Goal: Task Accomplishment & Management: Use online tool/utility

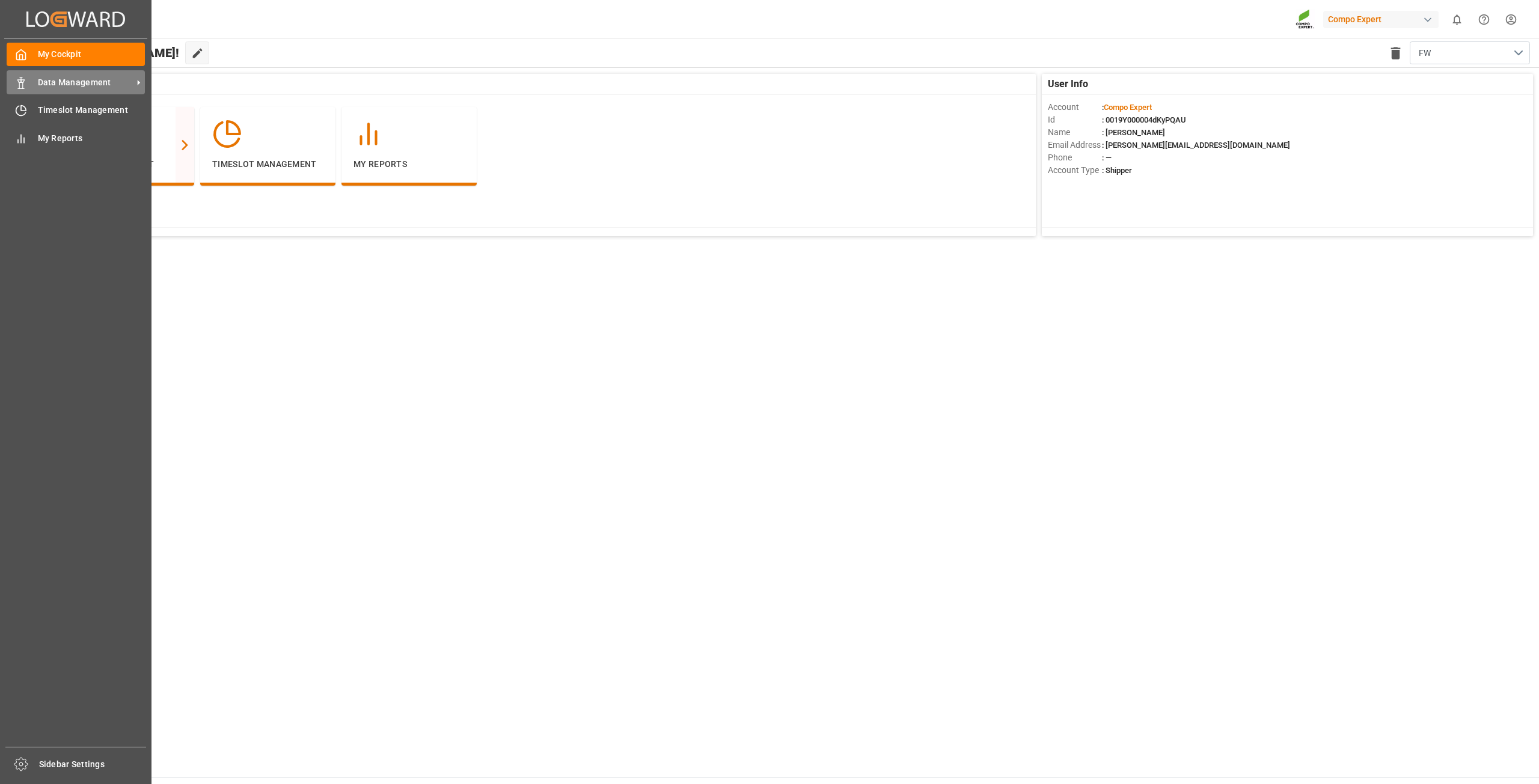
click at [43, 84] on span "Data Management" at bounding box center [85, 82] width 95 height 13
click at [82, 83] on span "Data Management" at bounding box center [85, 82] width 95 height 13
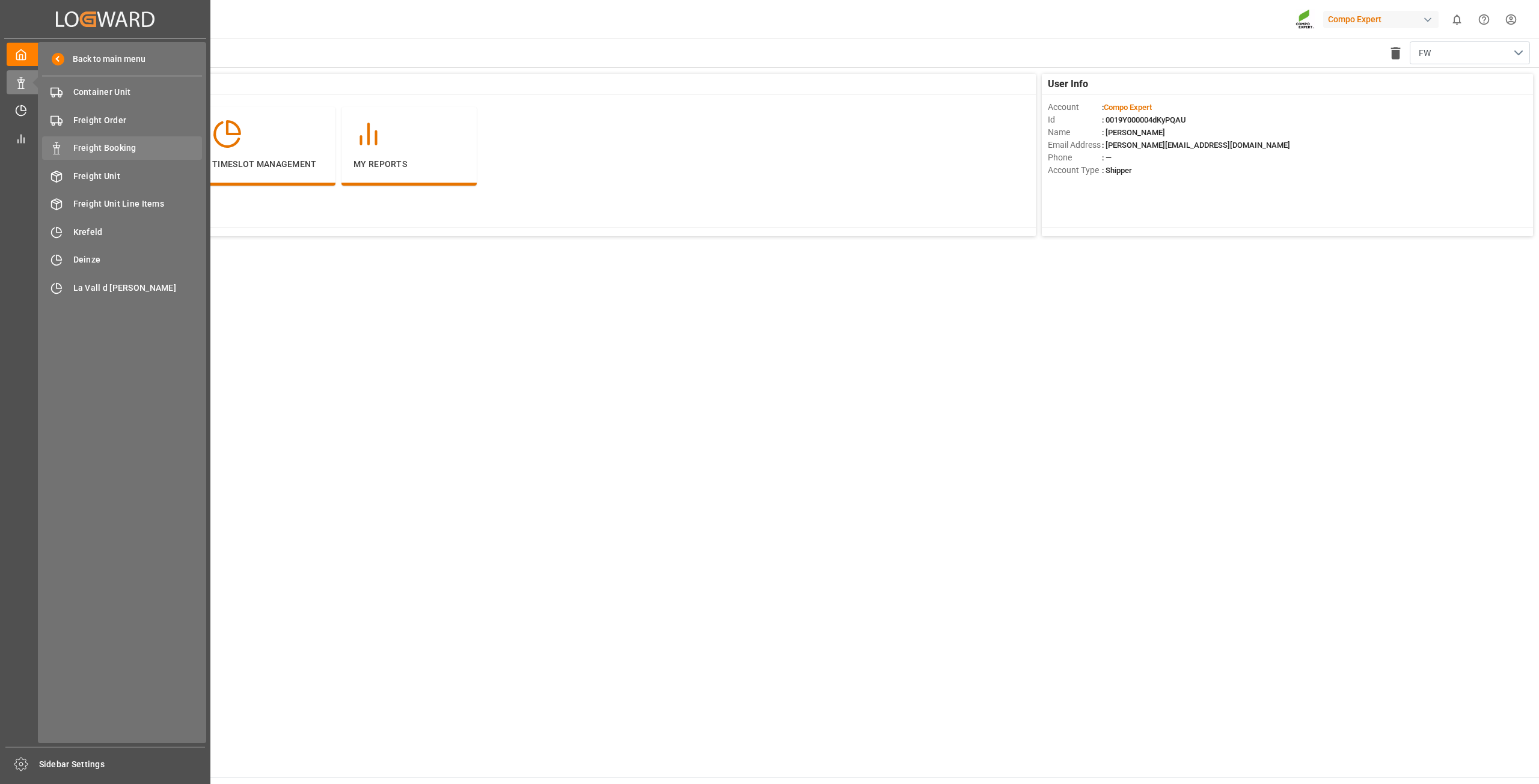
click at [104, 149] on span "Freight Booking" at bounding box center [137, 148] width 129 height 13
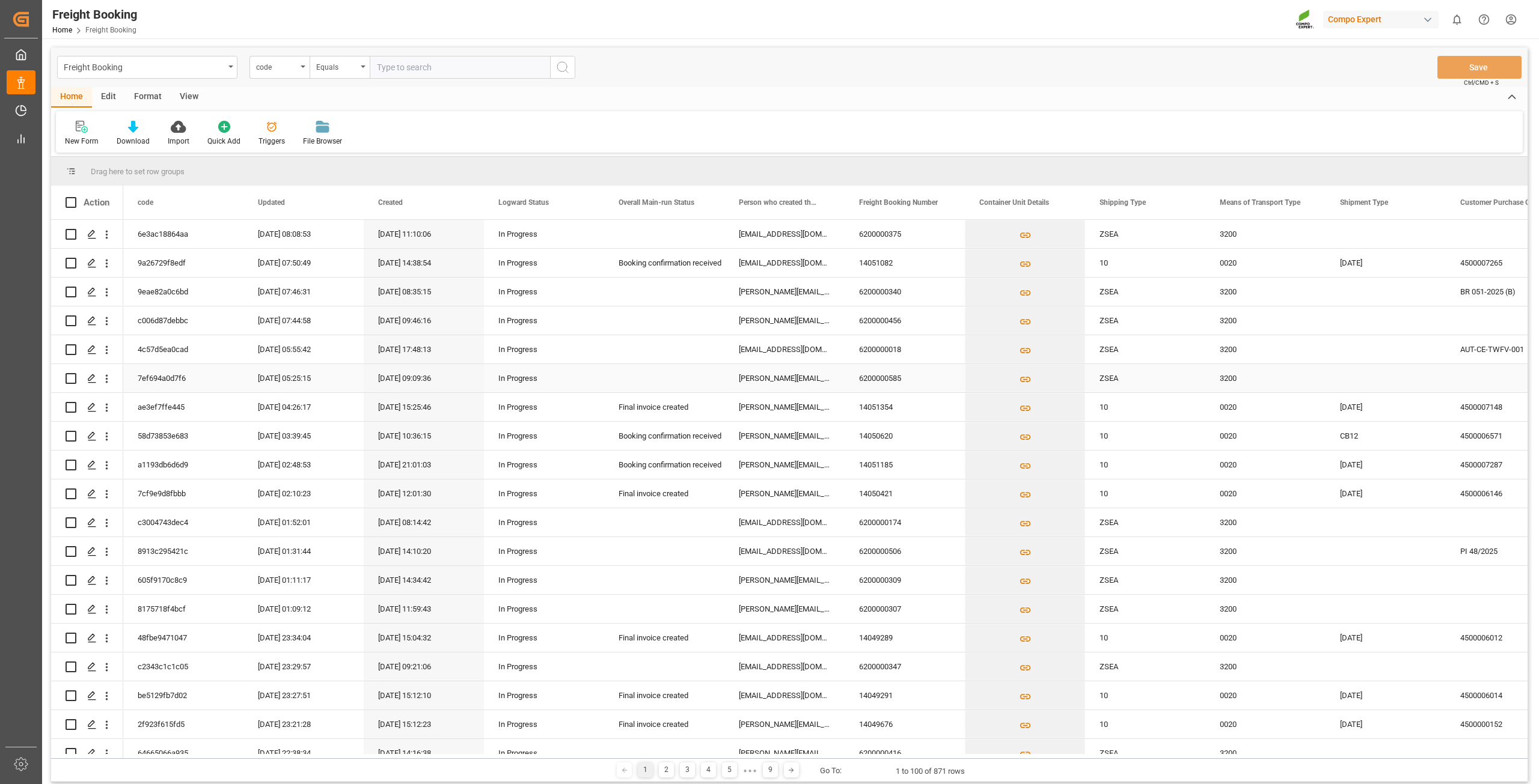
click at [796, 383] on div "[PERSON_NAME][EMAIL_ADDRESS][PERSON_NAME][DOMAIN_NAME]" at bounding box center [784, 379] width 120 height 28
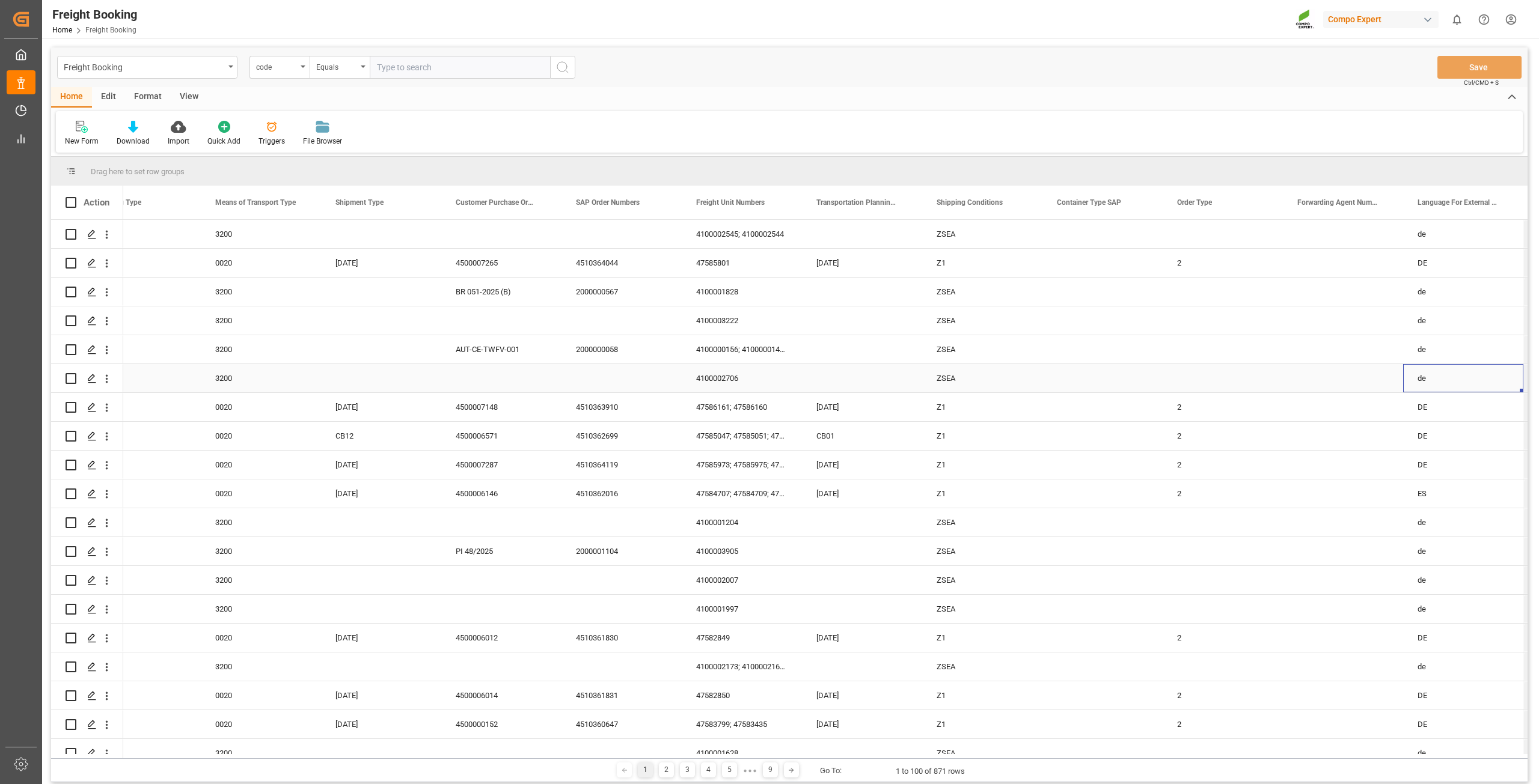
scroll to position [0, 1125]
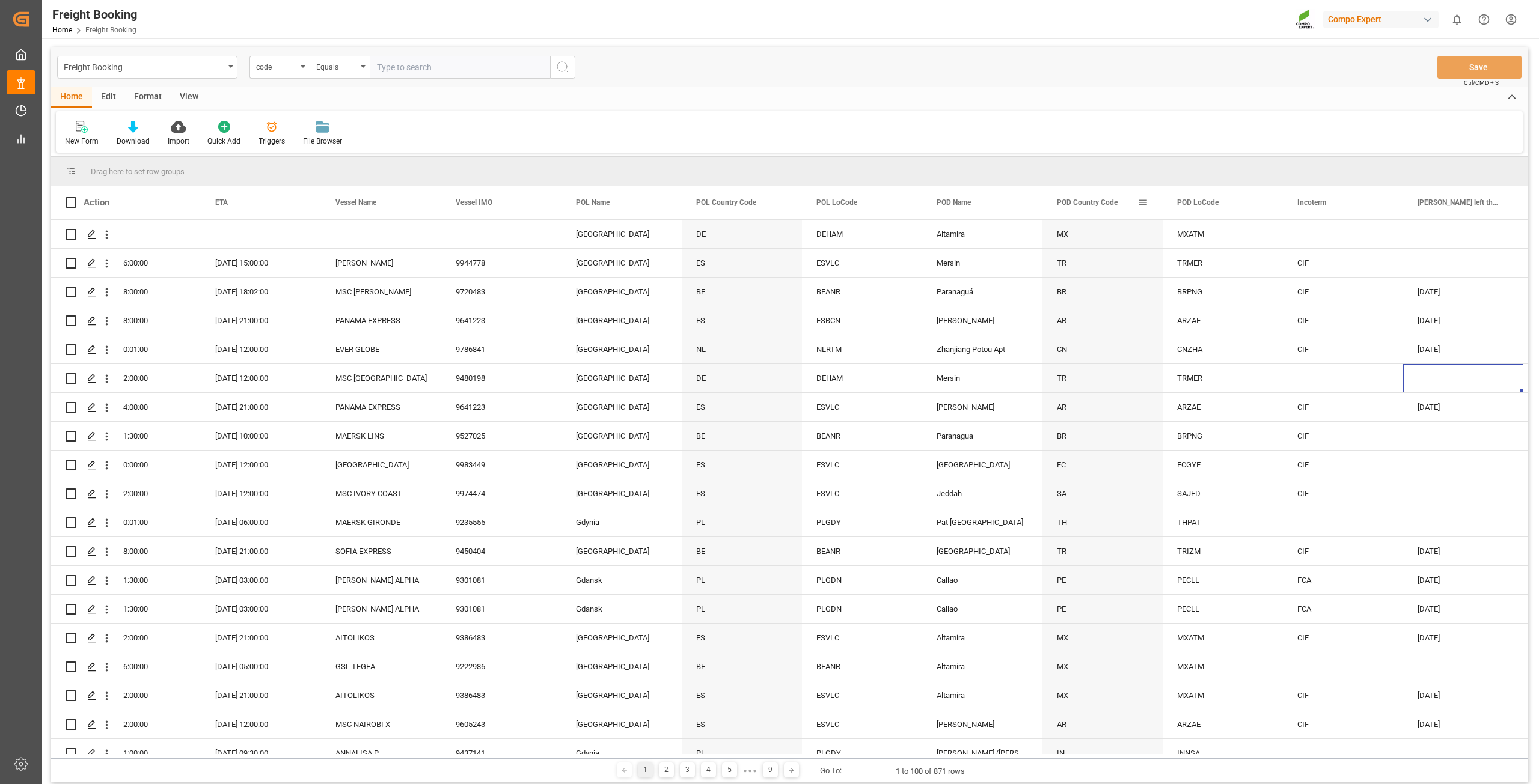
click at [1143, 202] on span at bounding box center [1142, 202] width 11 height 11
click at [1210, 205] on span "filter" at bounding box center [1209, 204] width 11 height 11
type input "US"
click at [1218, 302] on button "Apply" at bounding box center [1213, 305] width 22 height 12
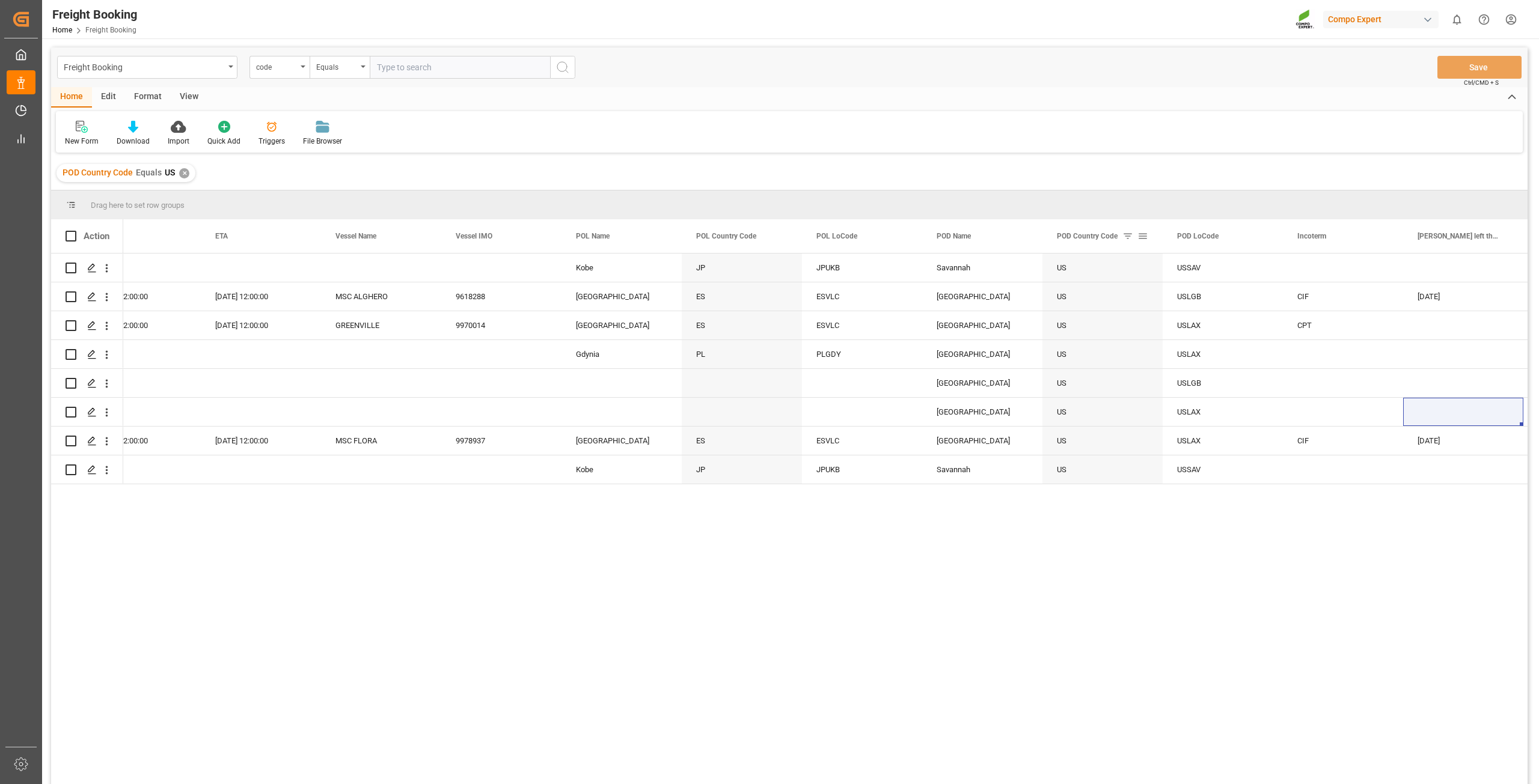
click at [1144, 236] on span at bounding box center [1142, 236] width 11 height 11
drag, startPoint x: 1158, startPoint y: 298, endPoint x: 1169, endPoint y: 299, distance: 11.0
click at [1169, 299] on input "US" at bounding box center [1198, 301] width 118 height 24
click at [1146, 242] on span "general" at bounding box center [1154, 239] width 44 height 22
click at [1193, 239] on span "filter" at bounding box center [1210, 239] width 52 height 22
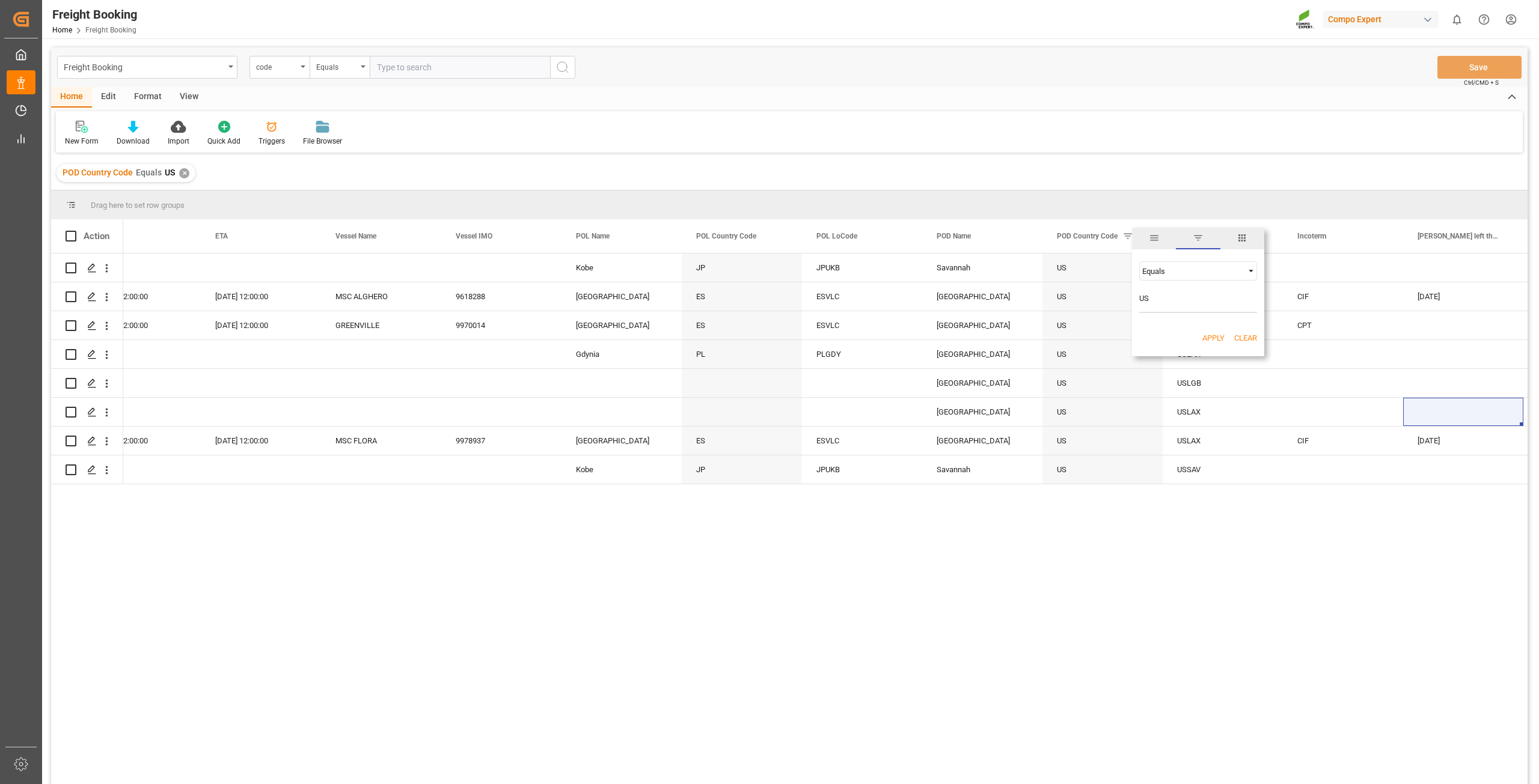
click at [1187, 268] on div "Equals" at bounding box center [1192, 271] width 101 height 9
click at [1180, 270] on div "Equals" at bounding box center [1192, 271] width 101 height 9
drag, startPoint x: 1164, startPoint y: 300, endPoint x: 1173, endPoint y: 301, distance: 9.1
click at [1143, 298] on input "US" at bounding box center [1198, 301] width 118 height 24
click at [1249, 336] on button "Clear" at bounding box center [1245, 339] width 23 height 12
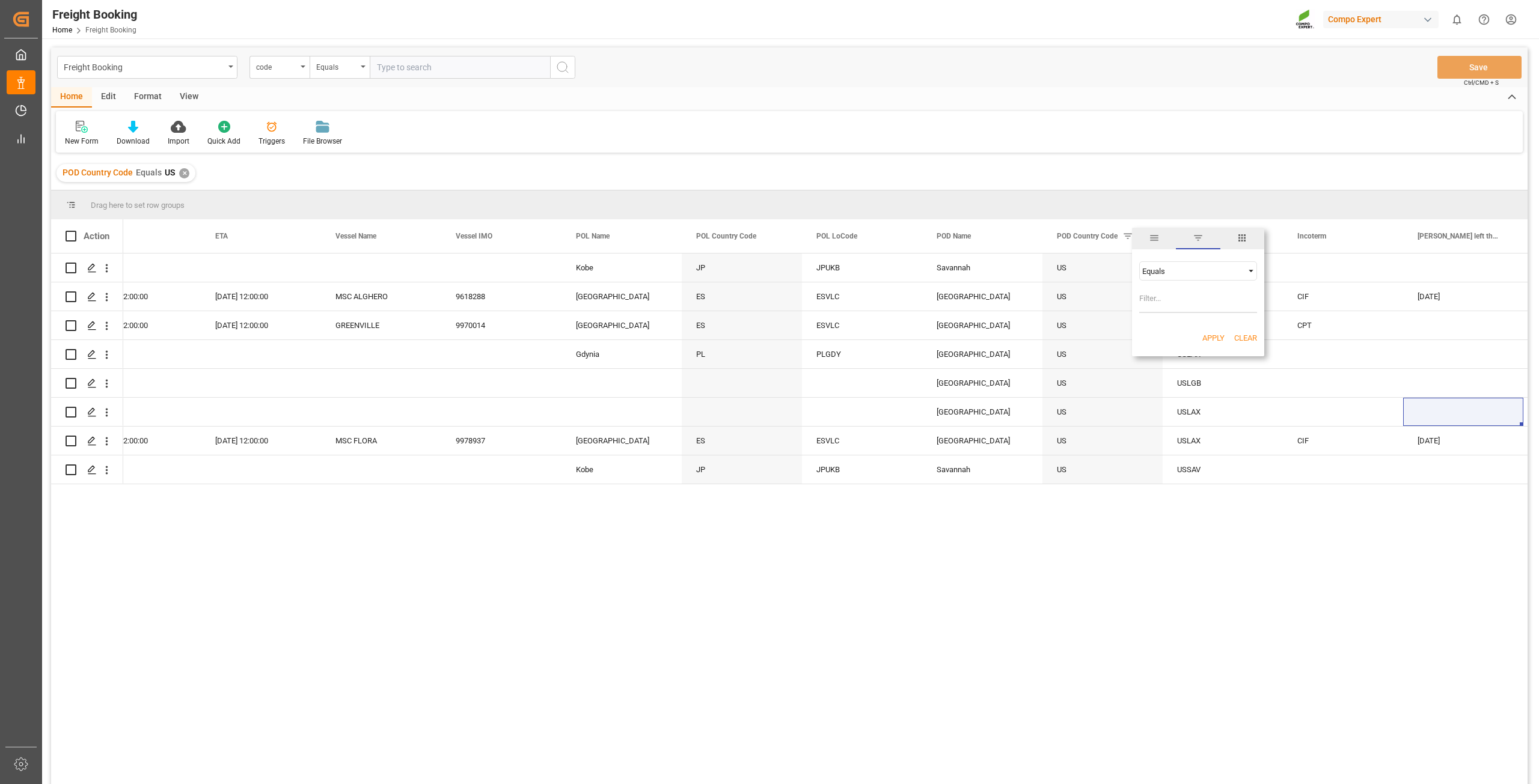
click at [1207, 335] on button "Apply" at bounding box center [1213, 339] width 22 height 12
click at [1454, 20] on icon "show 0 new notifications" at bounding box center [1457, 19] width 13 height 13
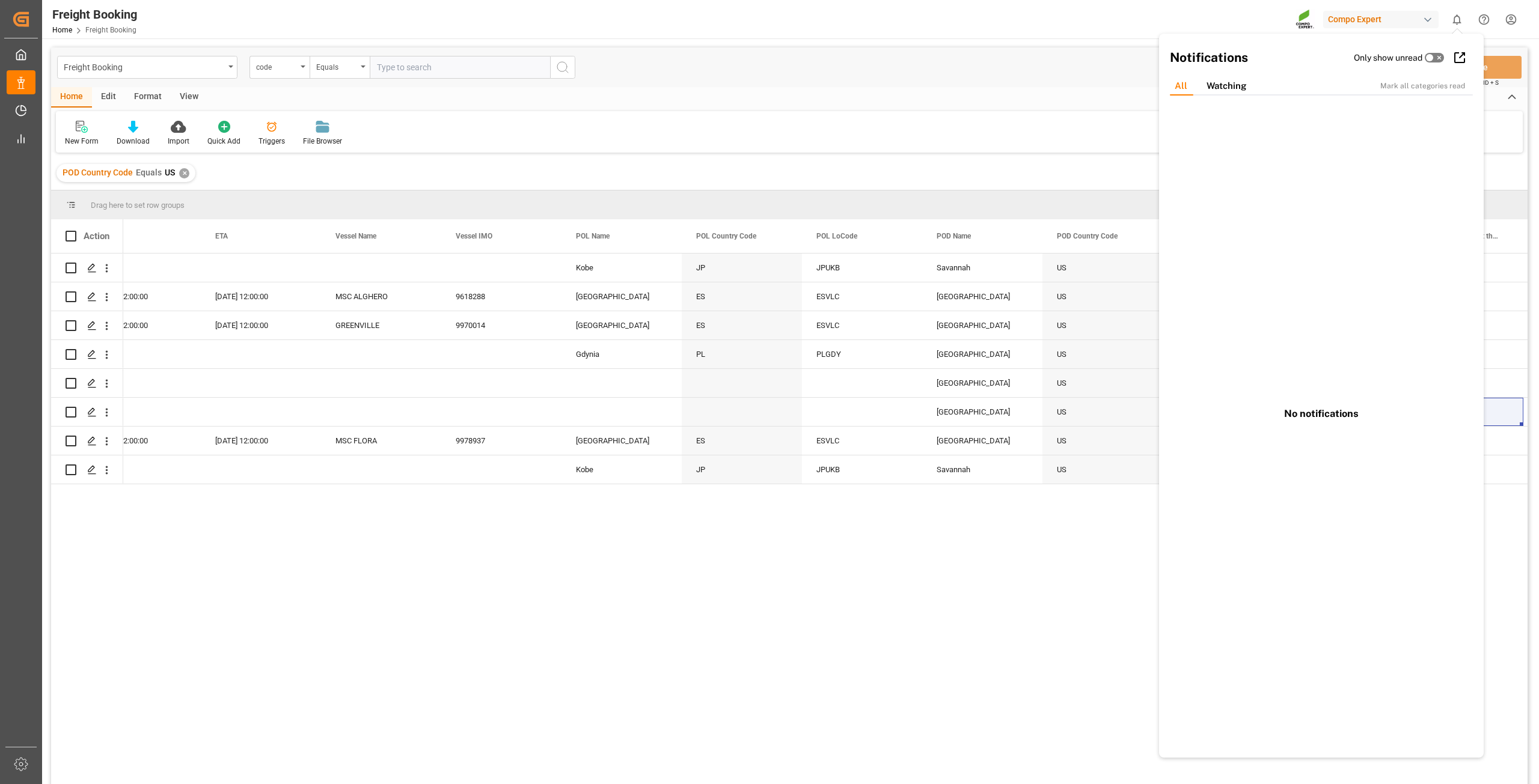
click at [1098, 62] on div "Freight Booking code Equals Save Ctrl/CMD + S" at bounding box center [789, 68] width 1477 height 40
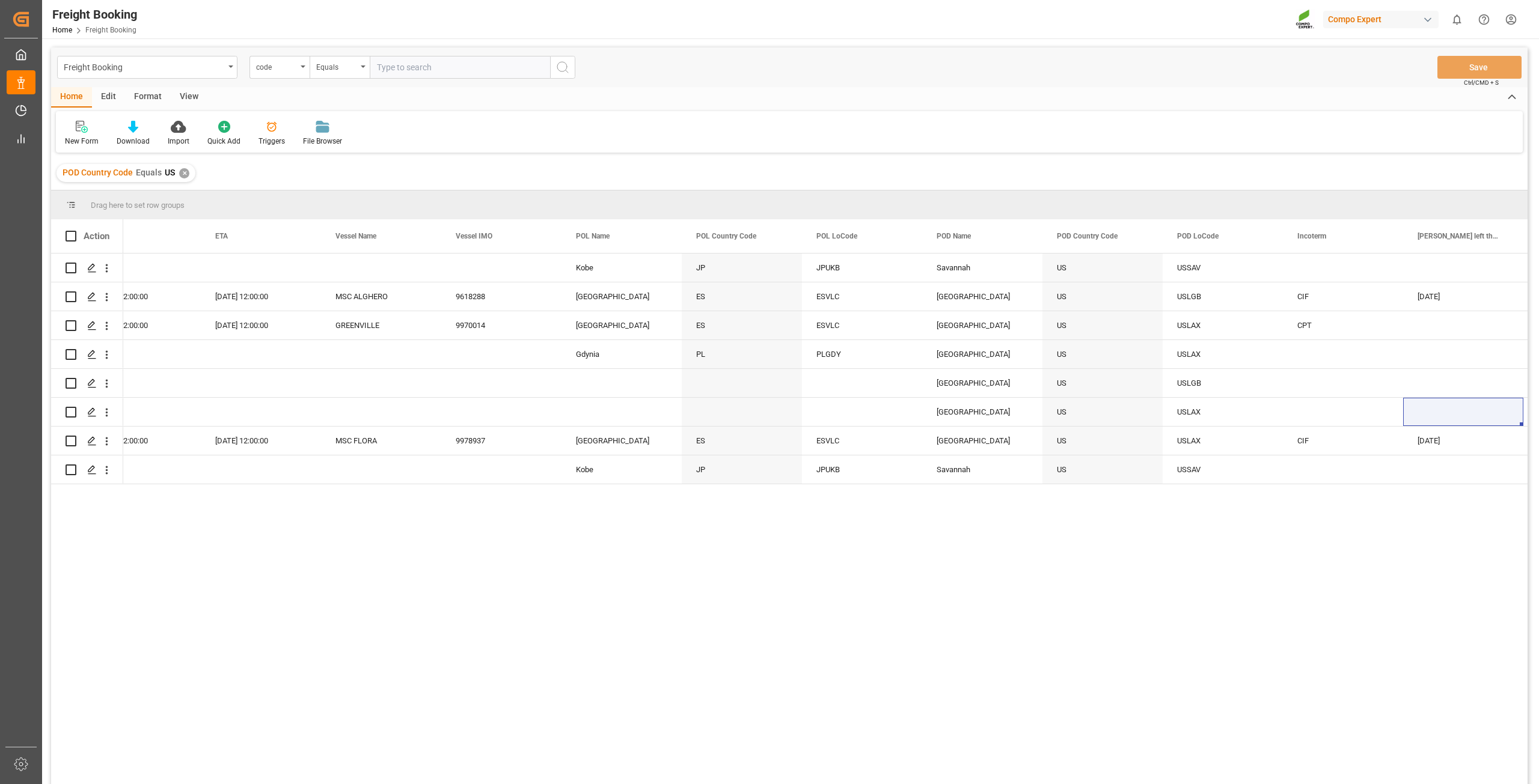
drag, startPoint x: 1539, startPoint y: 25, endPoint x: 1204, endPoint y: 124, distance: 349.3
click at [1190, 111] on div "New Form Download Import Quick Add Triggers File Browser" at bounding box center [789, 132] width 1467 height 42
click at [1515, 19] on html "Created by potrace 1.15, written by [PERSON_NAME] [DATE]-[DATE] Created by potr…" at bounding box center [770, 392] width 1539 height 784
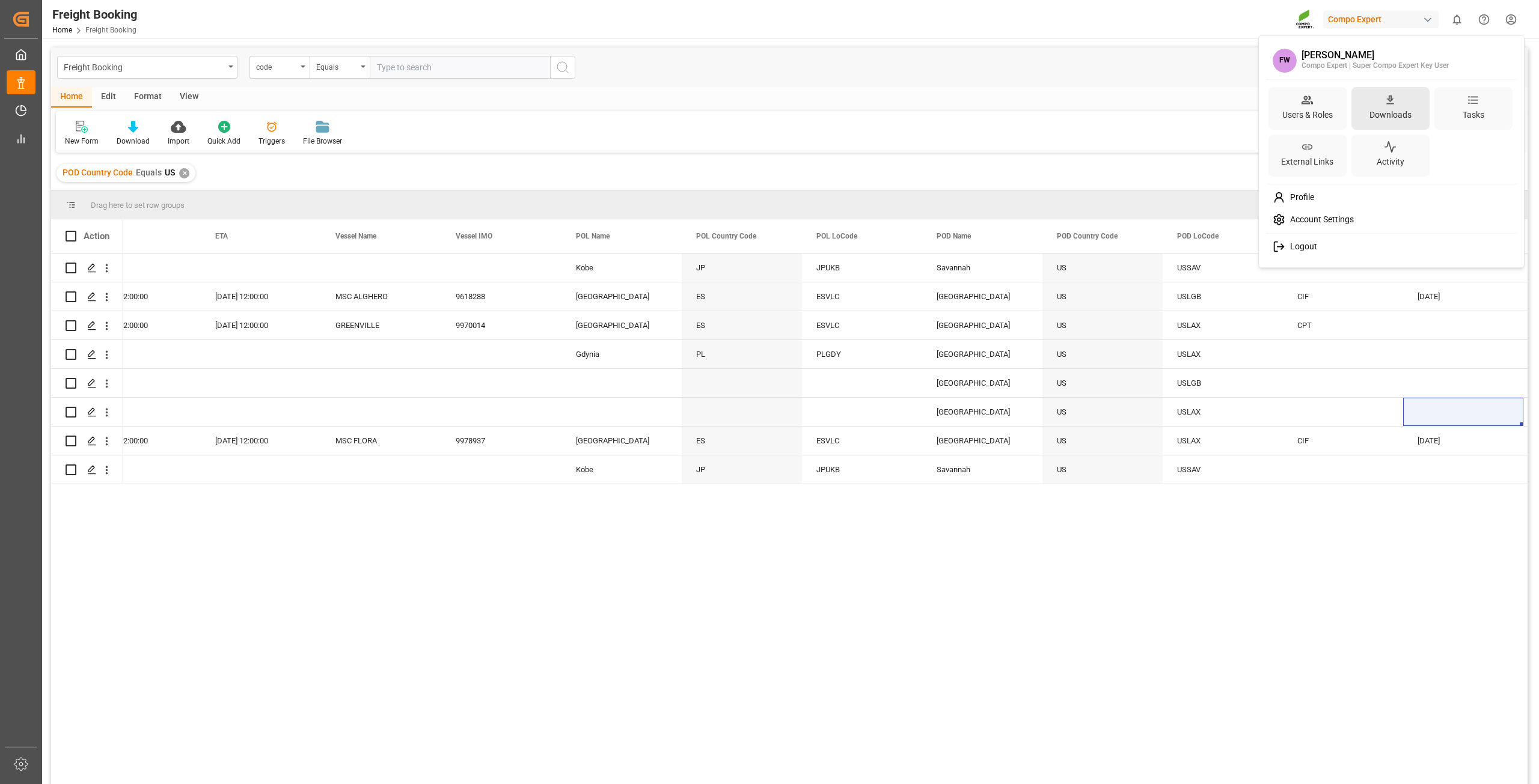
click at [1402, 109] on div "Downloads" at bounding box center [1390, 114] width 47 height 17
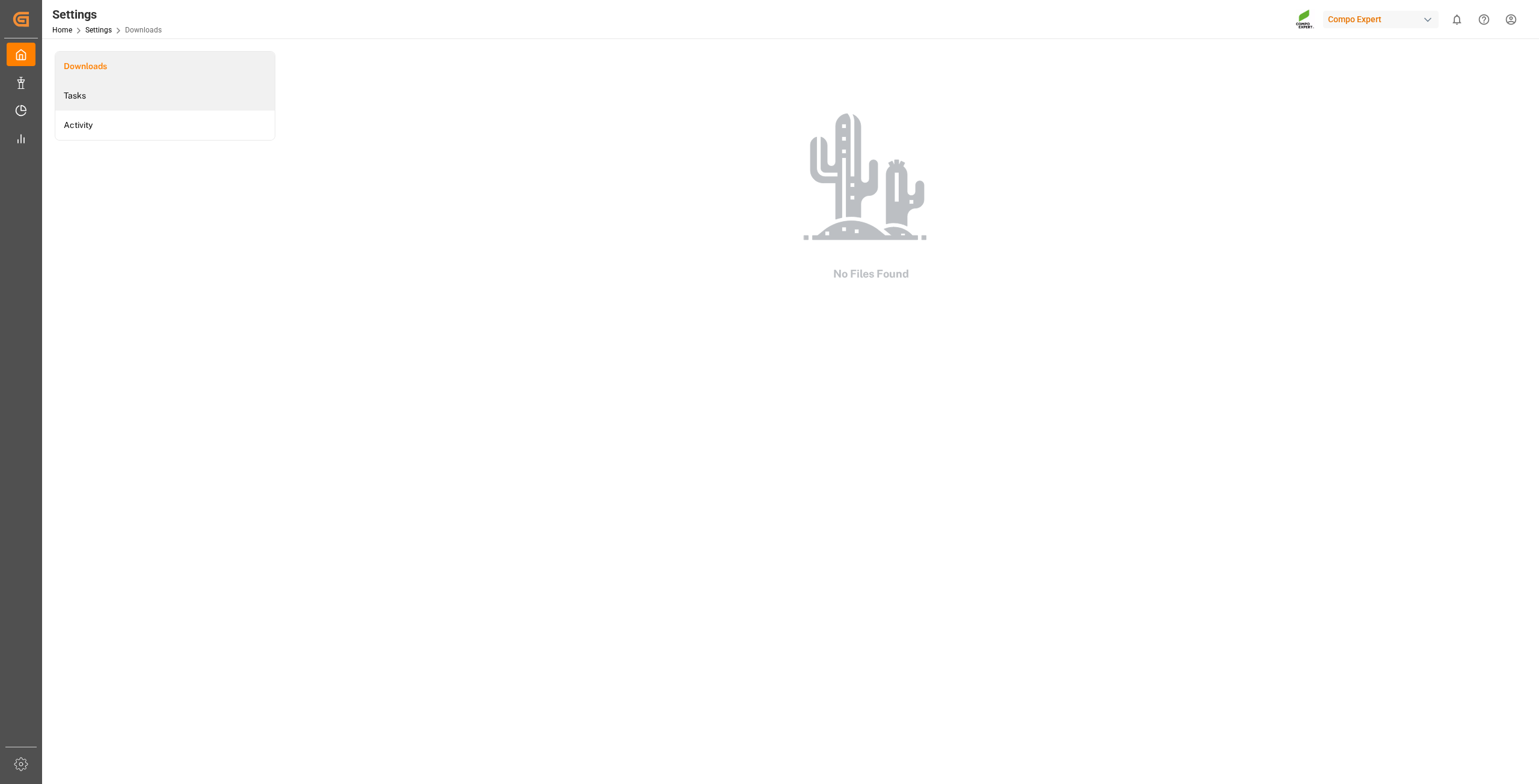
click at [152, 95] on li "Tasks" at bounding box center [165, 95] width 220 height 29
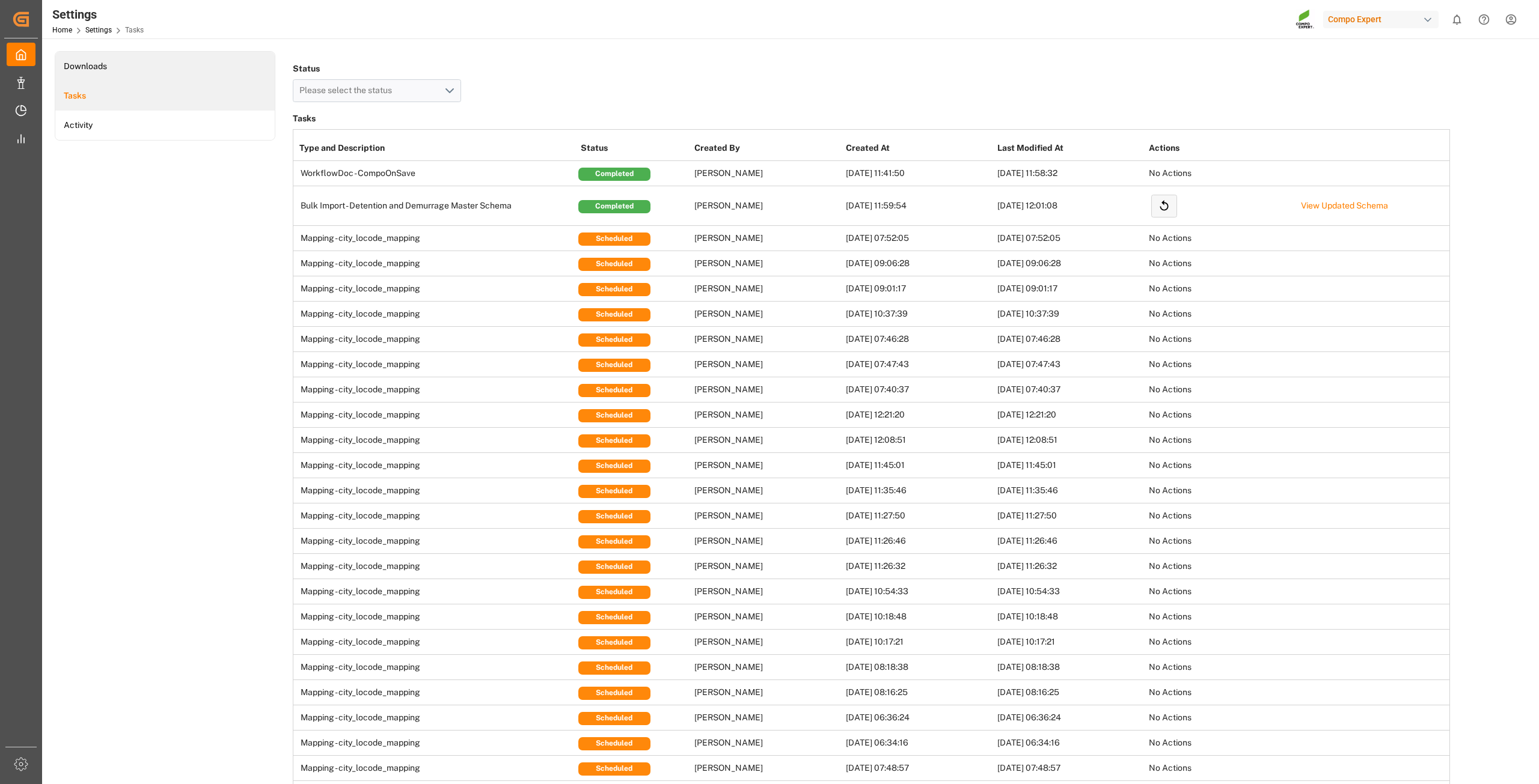
click at [155, 72] on li "Downloads" at bounding box center [165, 66] width 220 height 29
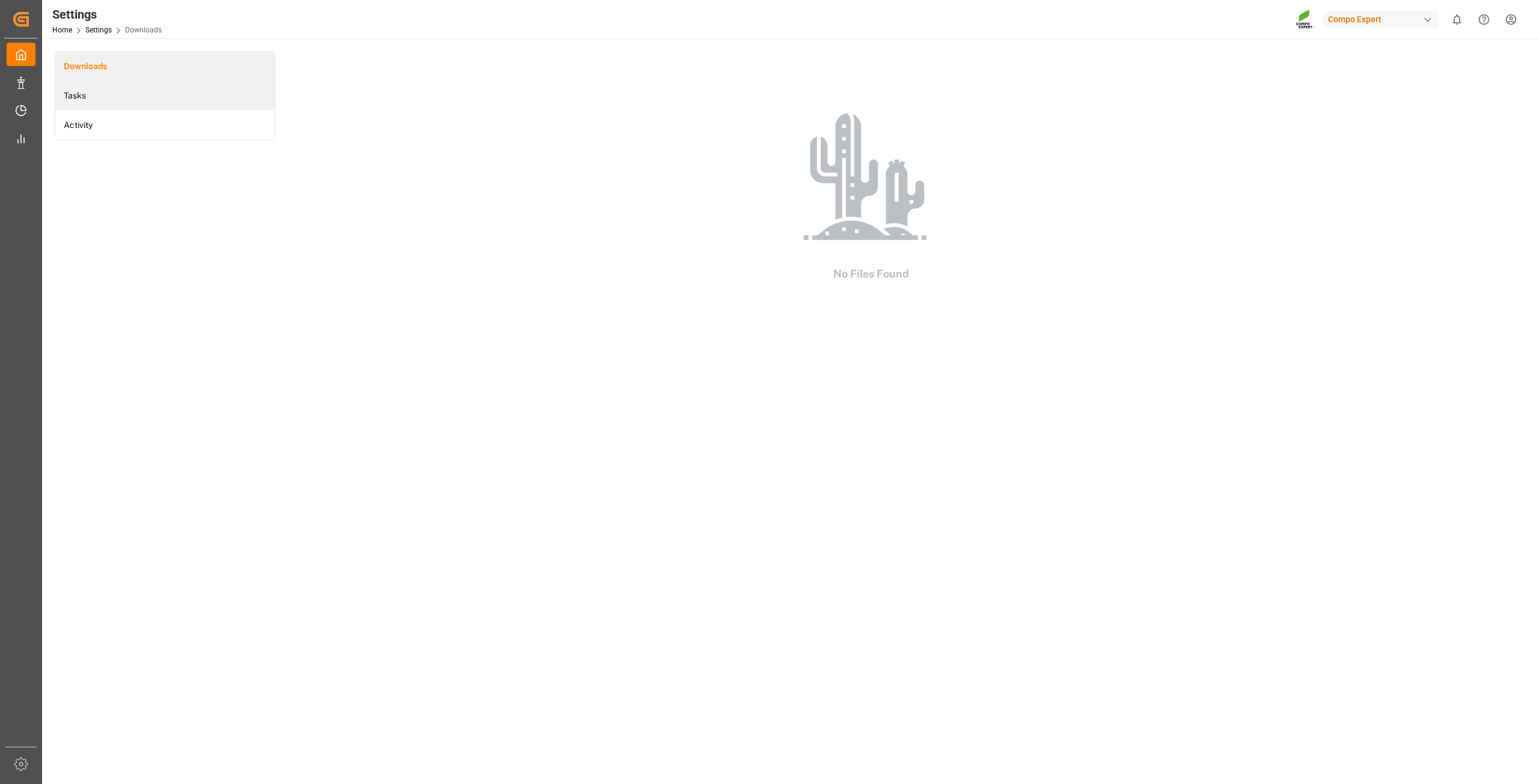
click at [126, 97] on li "Tasks" at bounding box center [165, 95] width 220 height 29
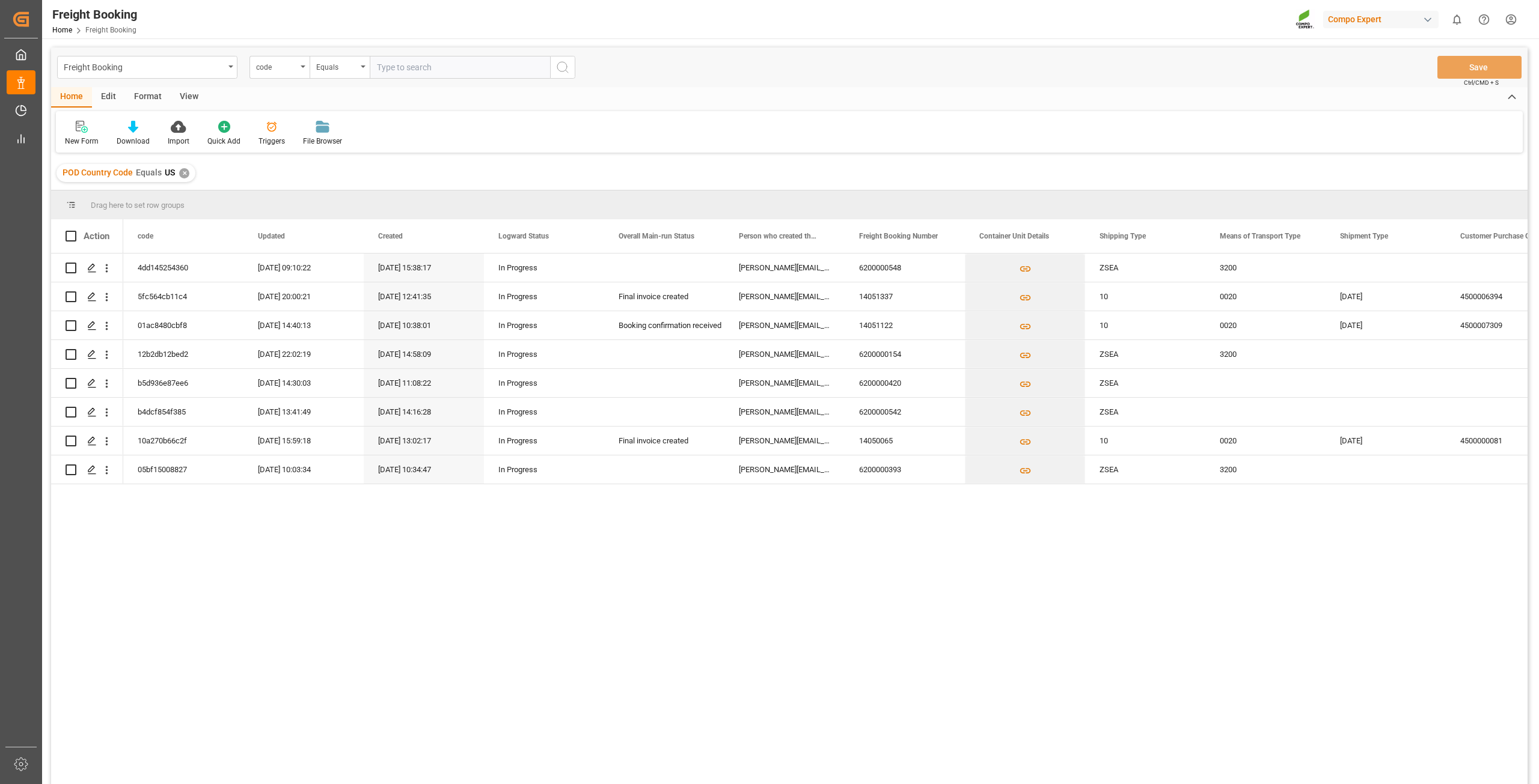
click at [184, 171] on div "✕" at bounding box center [184, 173] width 10 height 10
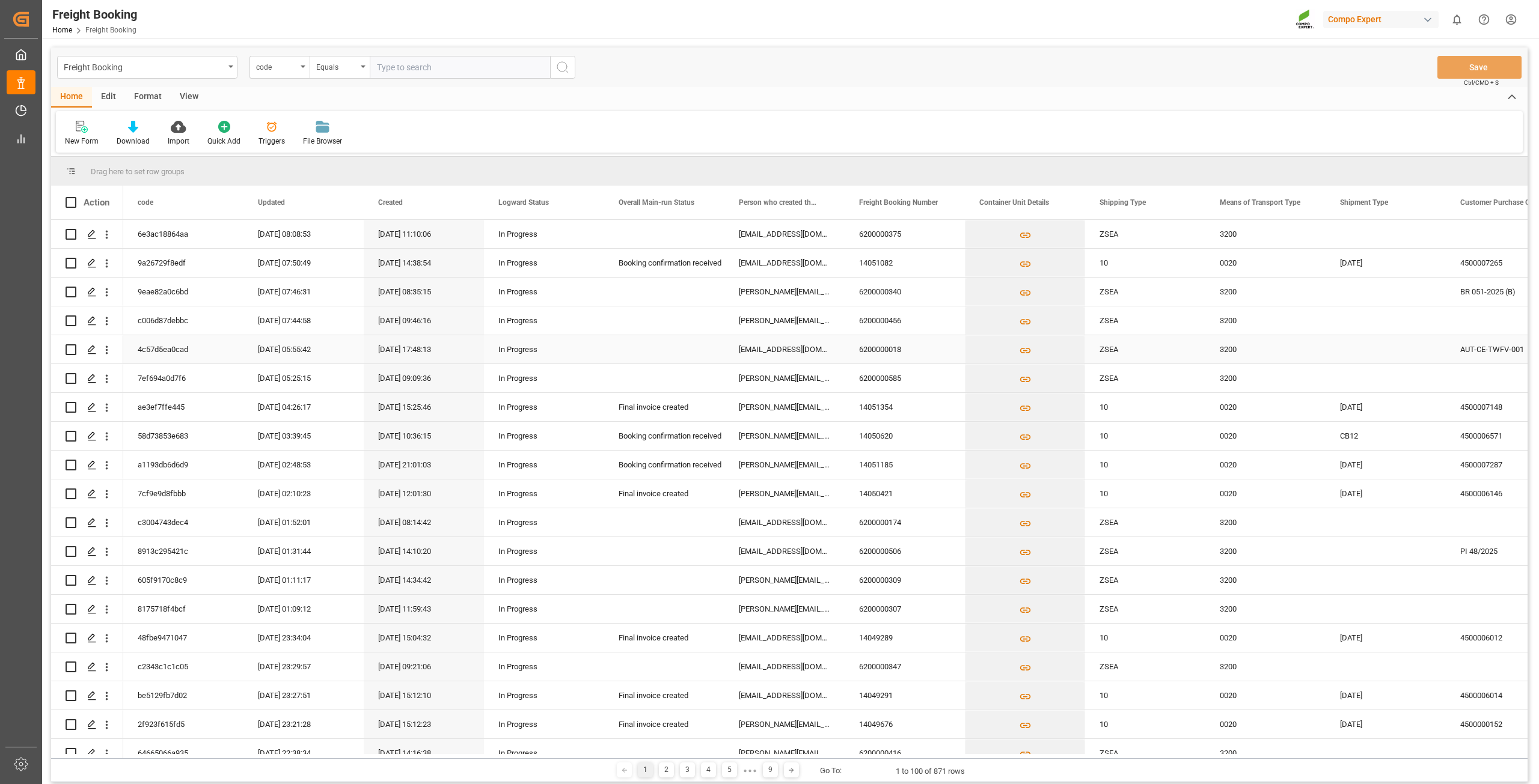
click at [1202, 354] on div "ZSEA" at bounding box center [1145, 350] width 120 height 28
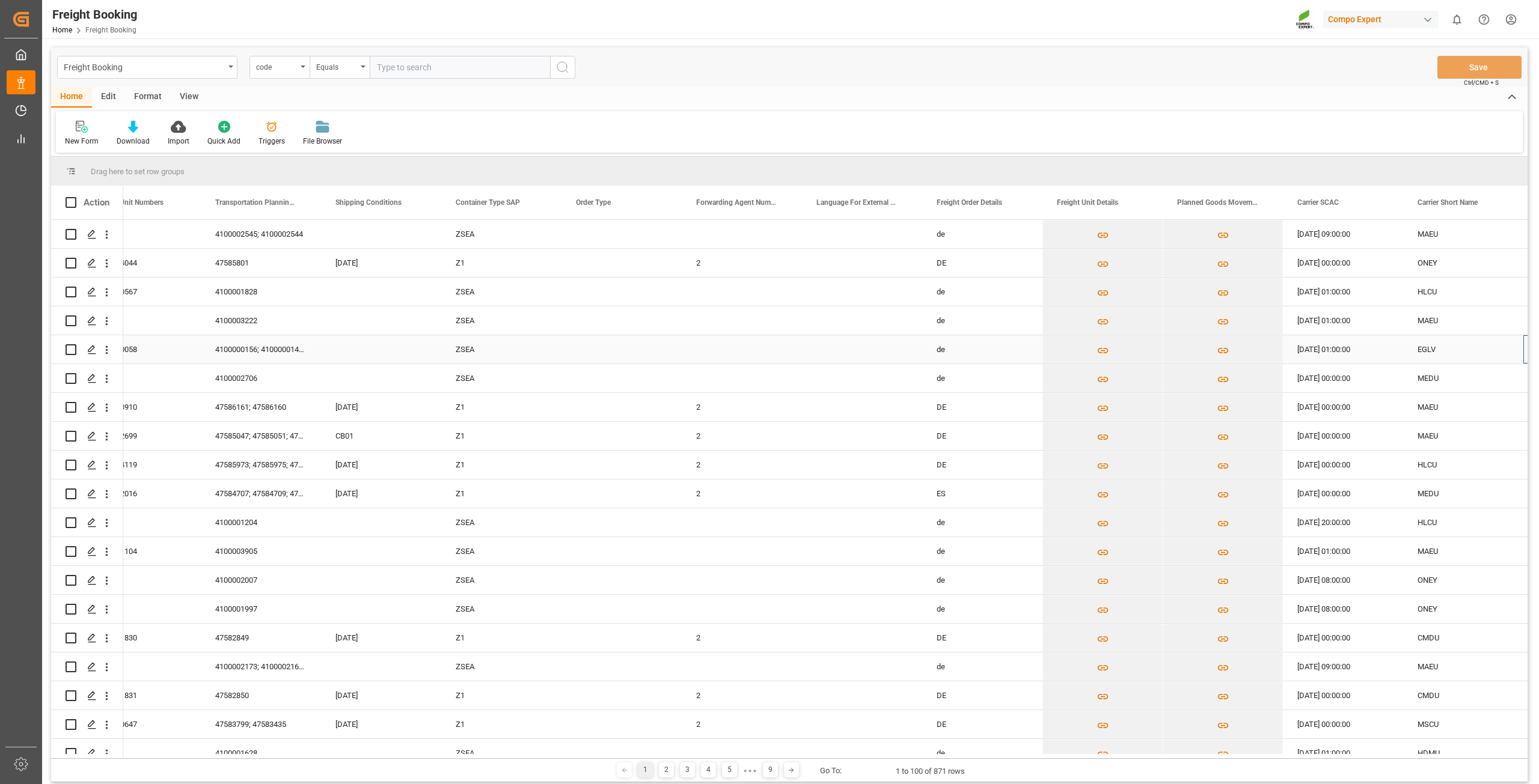
scroll to position [0, 1606]
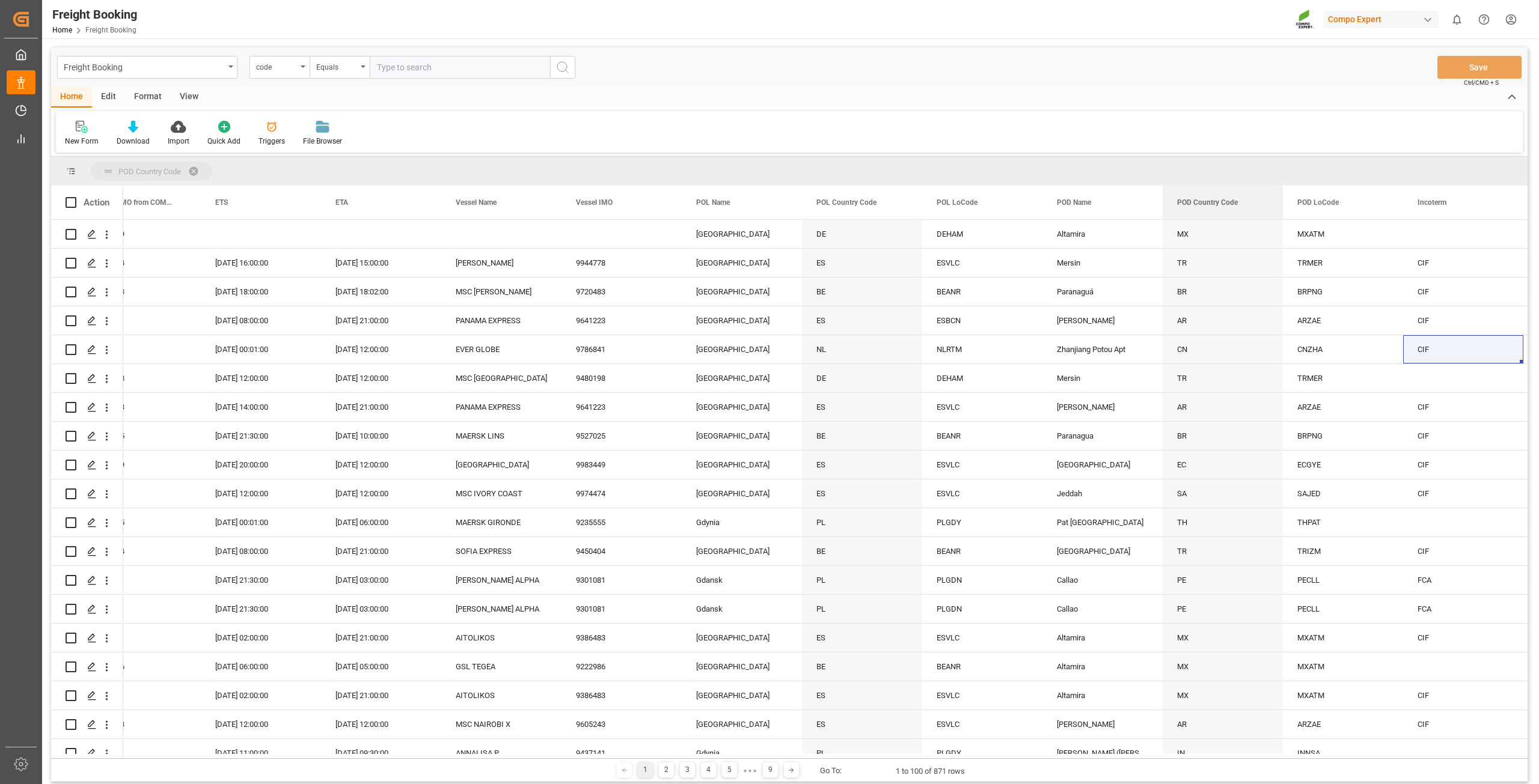
drag, startPoint x: 1222, startPoint y: 205, endPoint x: 1203, endPoint y: 176, distance: 34.7
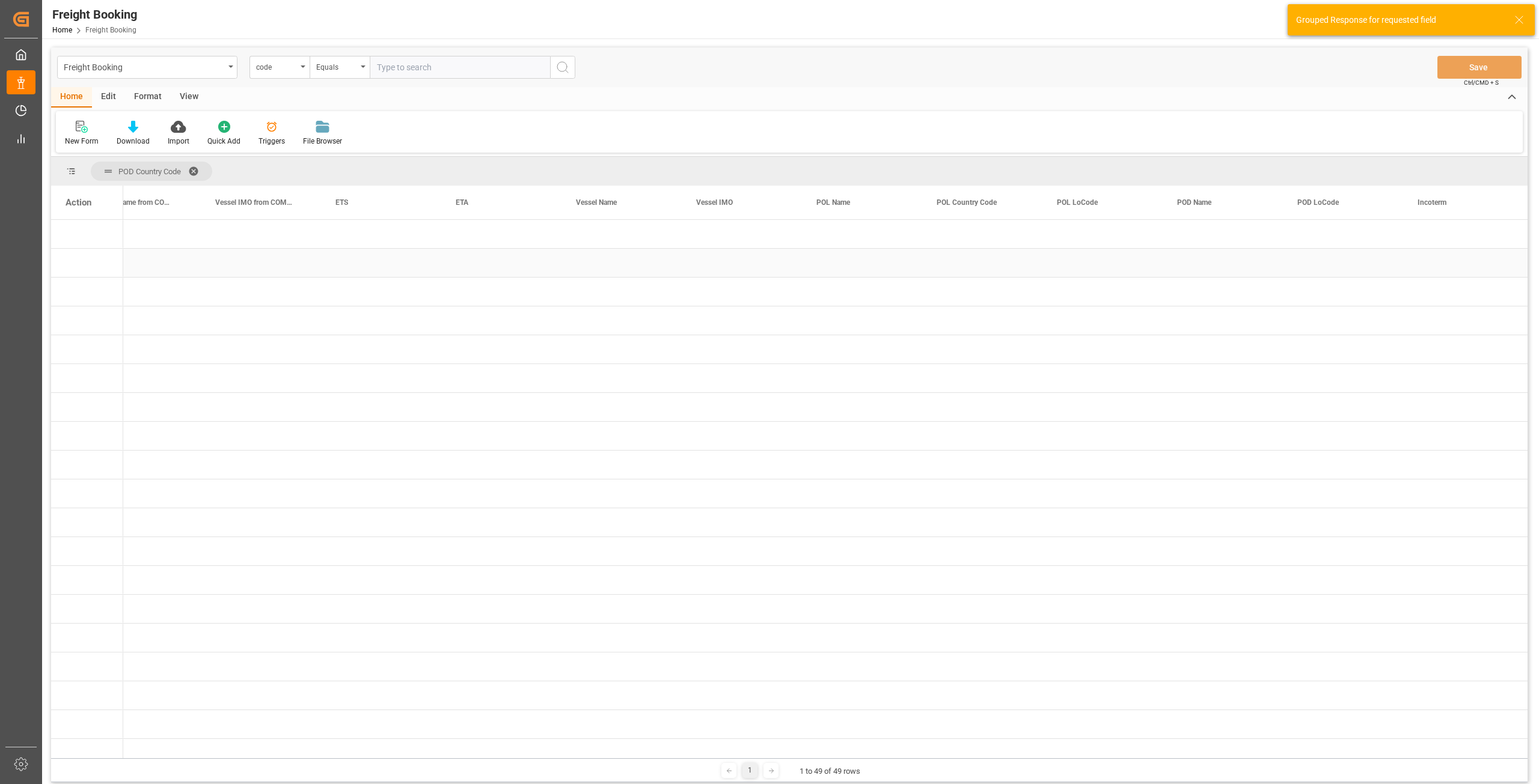
click at [230, 304] on div "Press SPACE to select this row." at bounding box center [261, 292] width 120 height 28
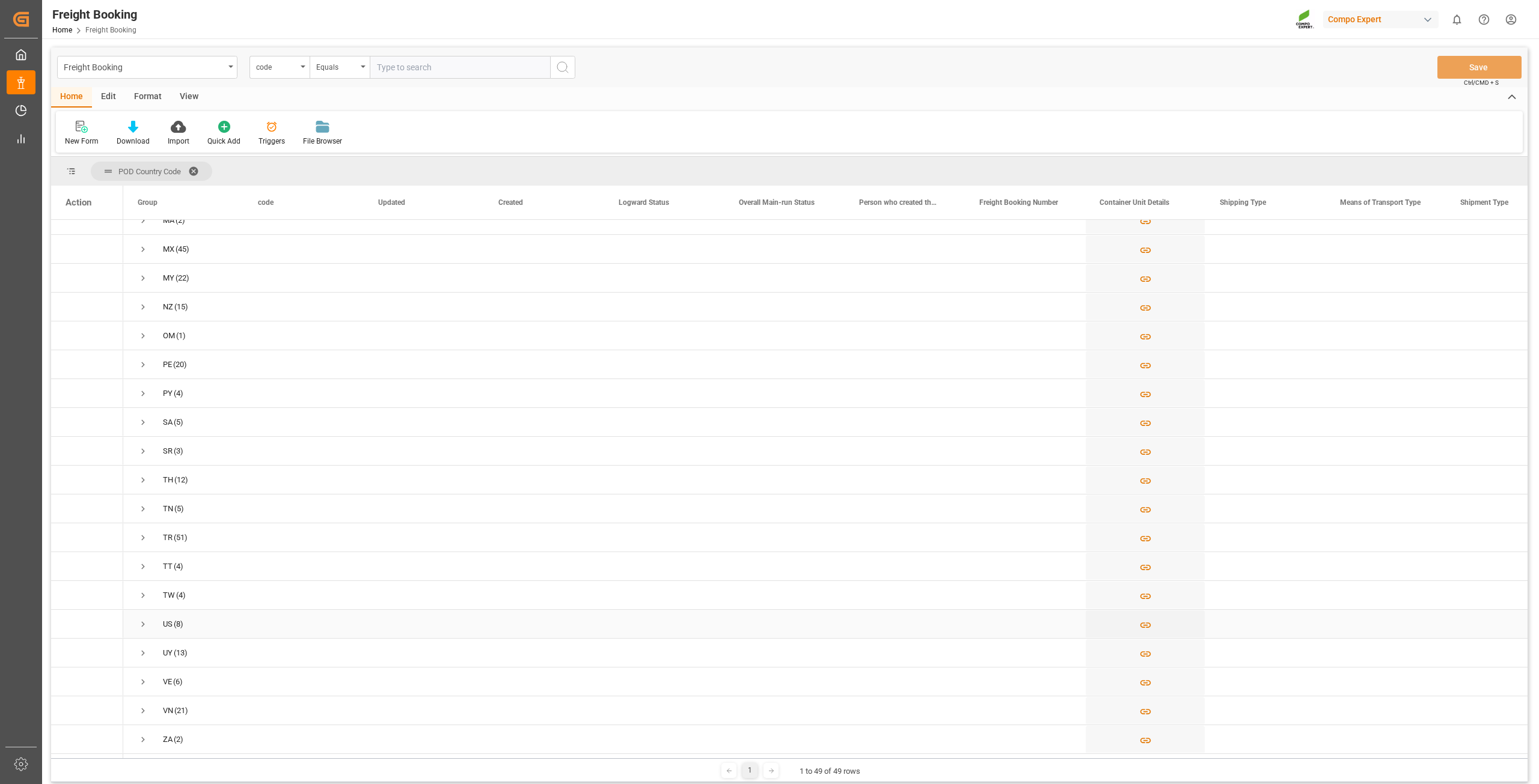
click at [140, 619] on span "Press SPACE to select this row." at bounding box center [143, 624] width 11 height 11
click at [143, 373] on span "Press SPACE to select this row." at bounding box center [143, 373] width 11 height 11
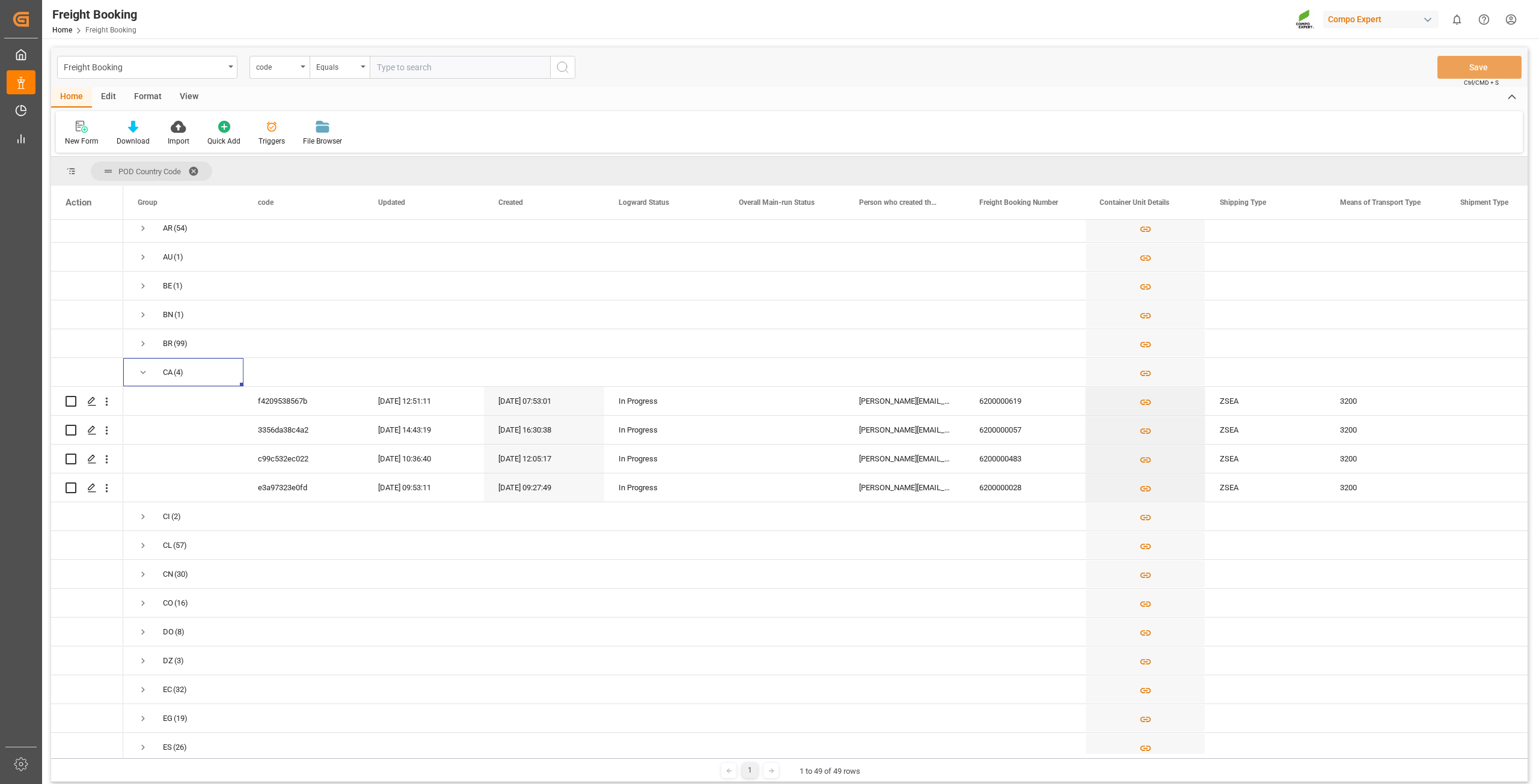
click at [199, 168] on span at bounding box center [197, 171] width 19 height 11
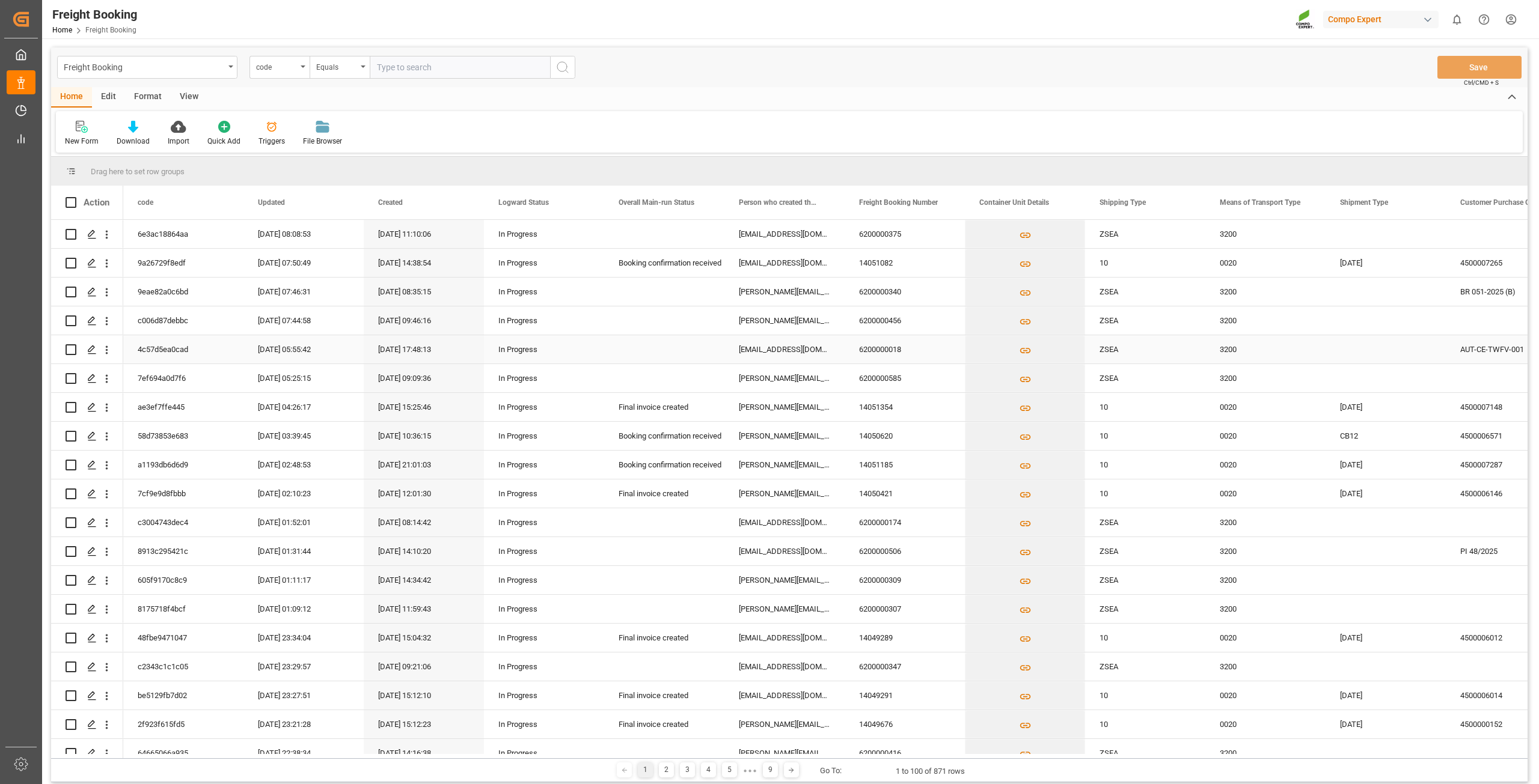
click at [1205, 357] on div "ZSEA" at bounding box center [1145, 350] width 120 height 28
click at [790, 451] on div "[PERSON_NAME][EMAIL_ADDRESS][DOMAIN_NAME]" at bounding box center [784, 464] width 120 height 28
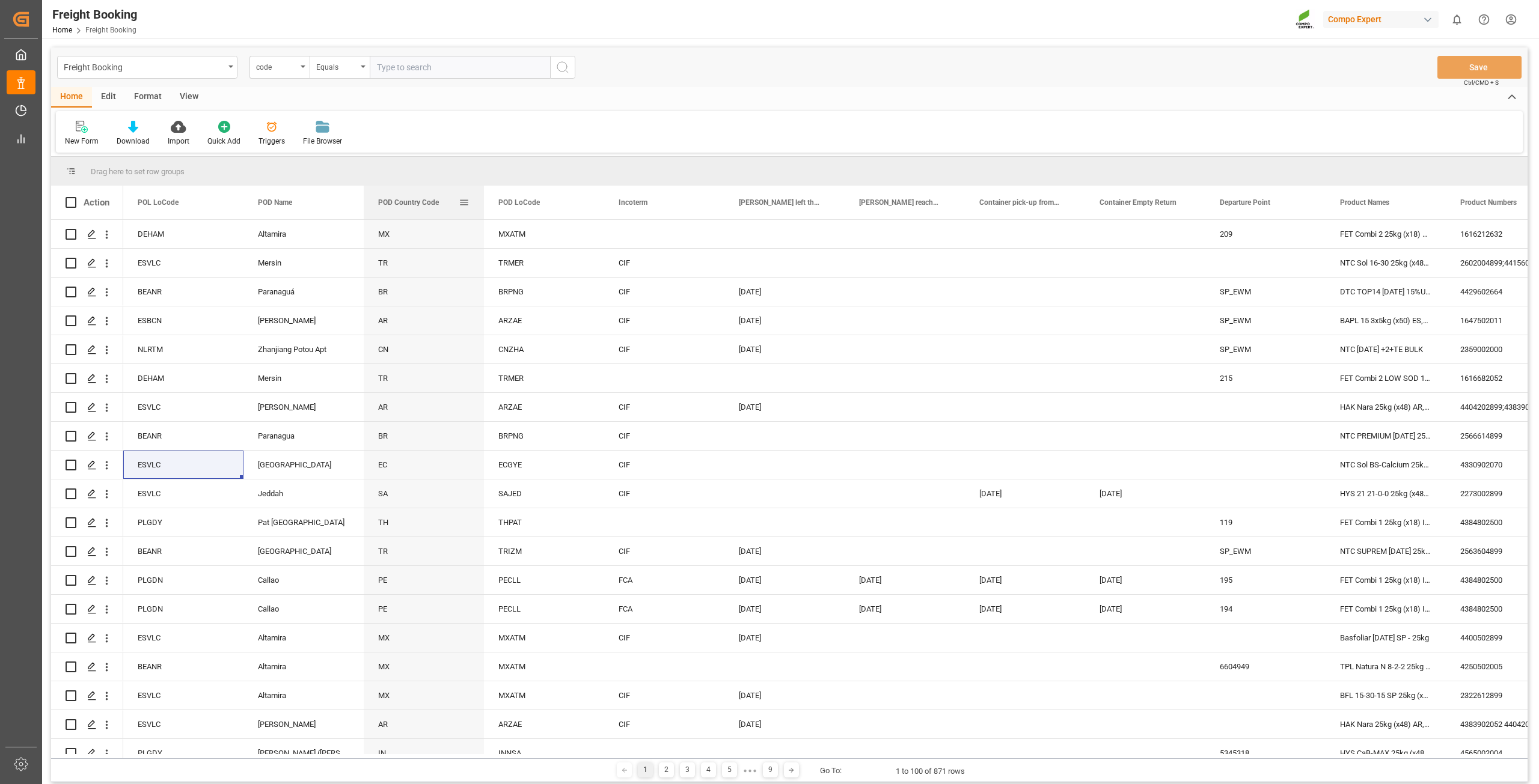
click at [409, 206] on div "POD Country Code" at bounding box center [418, 203] width 81 height 34
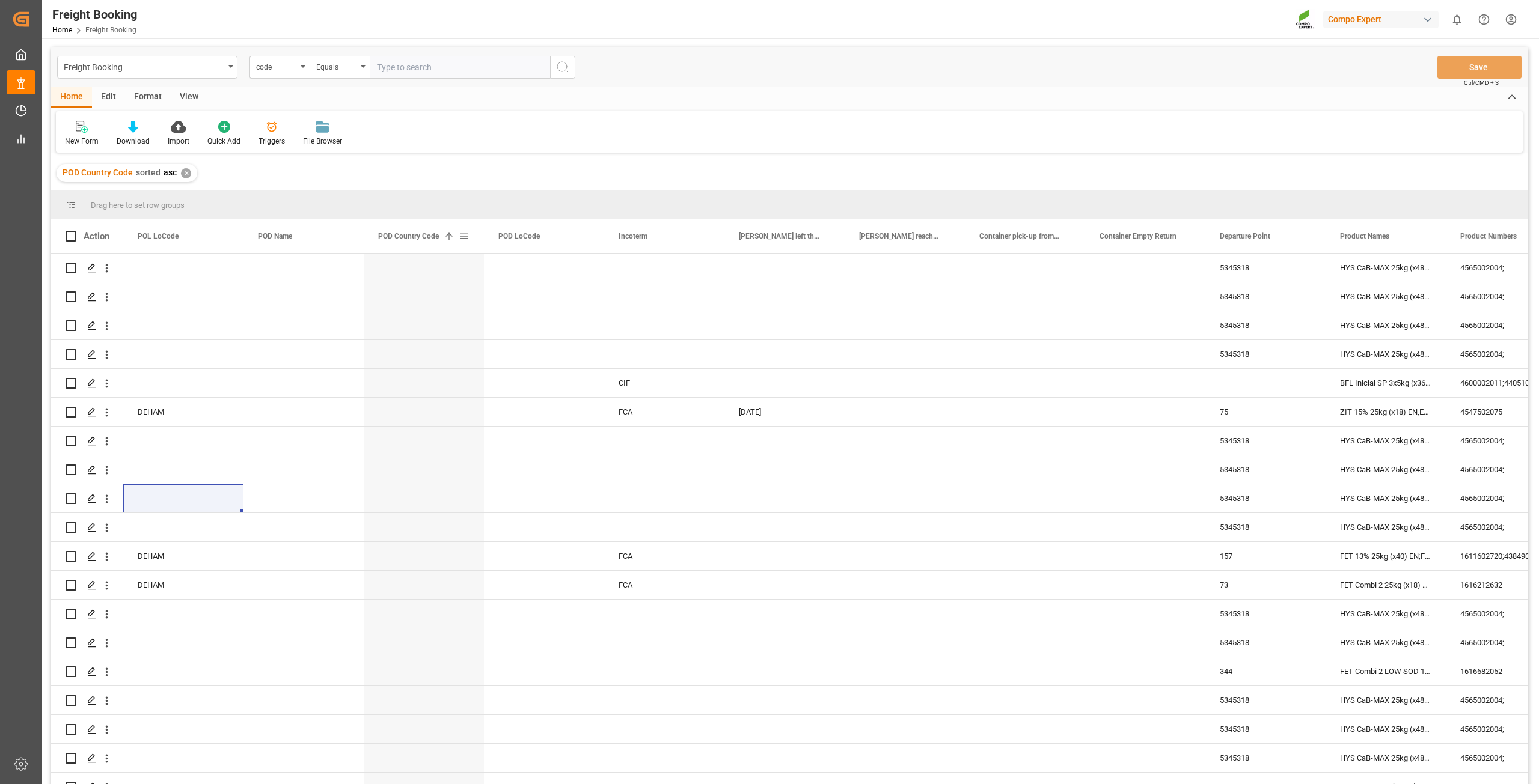
click at [464, 233] on span at bounding box center [464, 236] width 11 height 11
click at [529, 238] on span "filter" at bounding box center [531, 238] width 11 height 11
type input "US"
click at [534, 339] on button "Apply" at bounding box center [535, 339] width 22 height 12
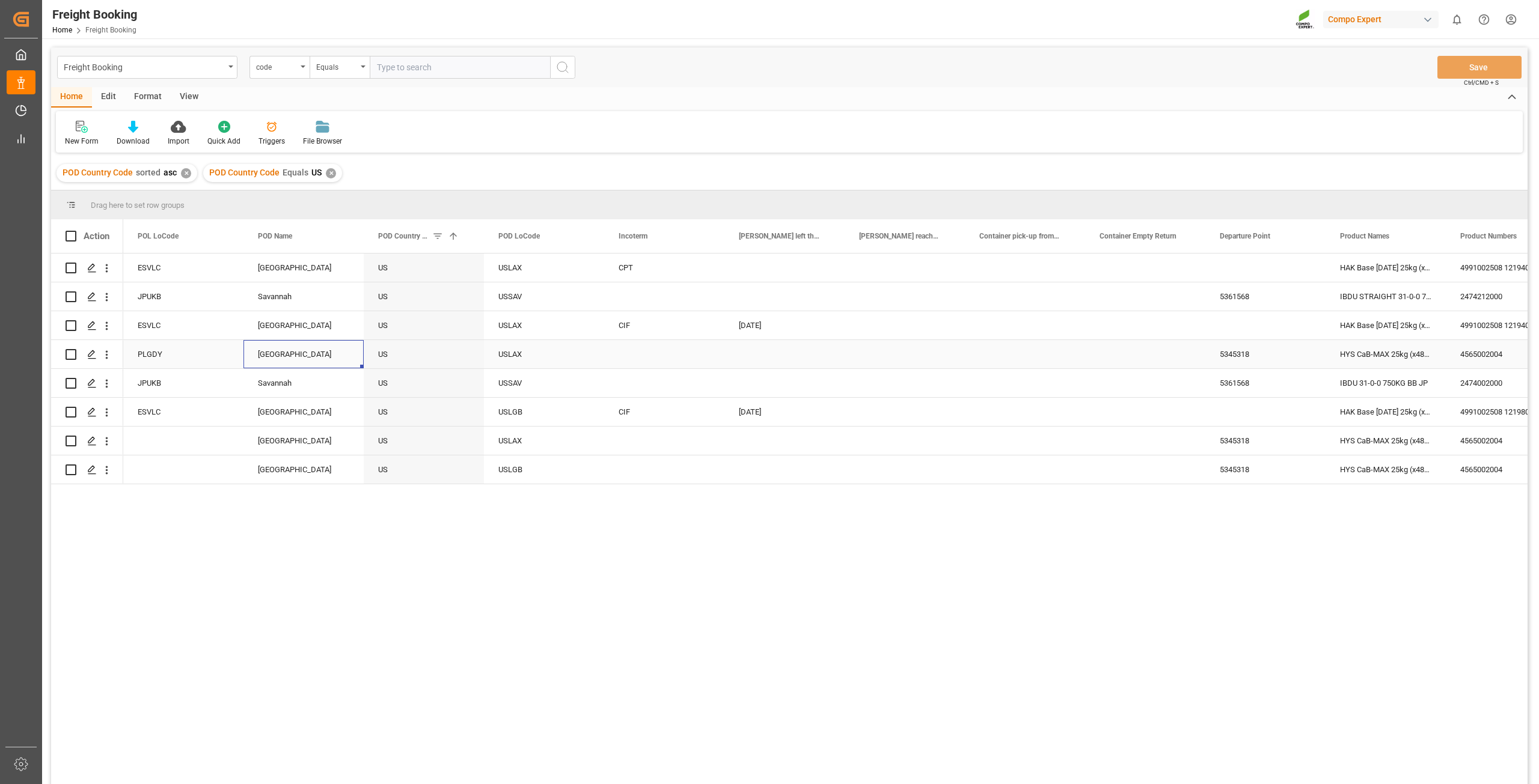
click at [341, 353] on div "[GEOGRAPHIC_DATA]" at bounding box center [304, 355] width 120 height 28
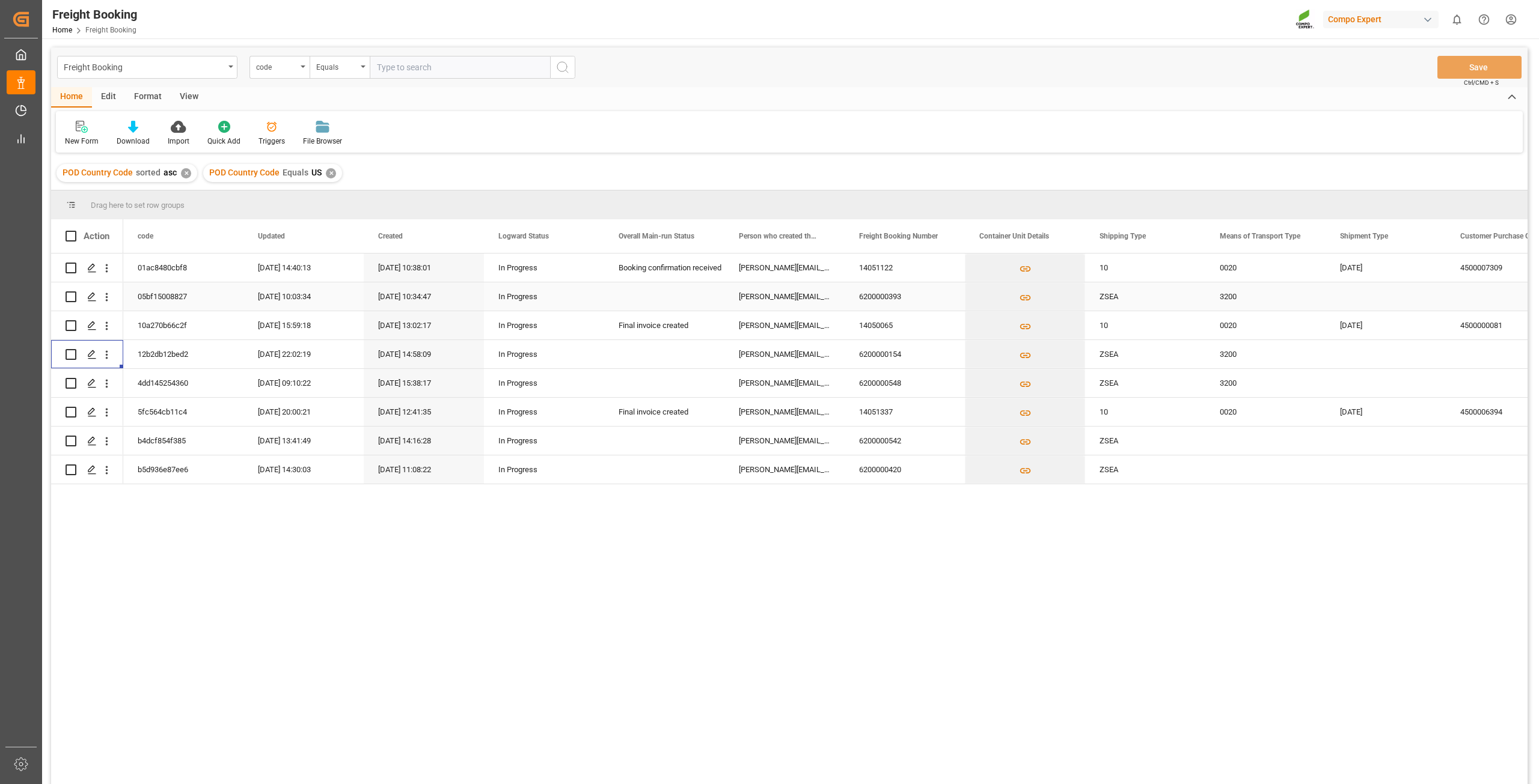
click at [879, 300] on div "6200000393" at bounding box center [904, 297] width 120 height 28
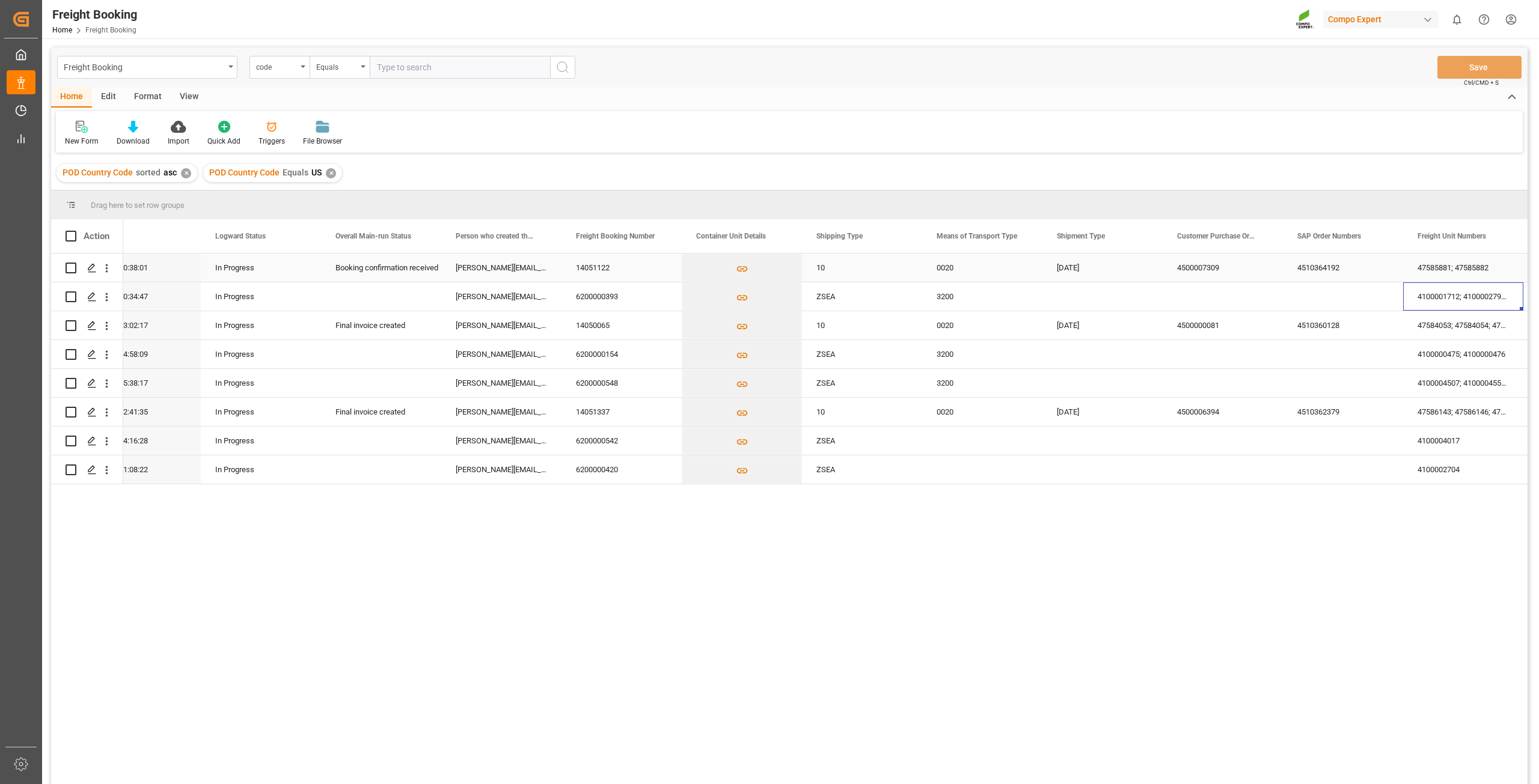
click at [593, 267] on div "14051122" at bounding box center [622, 268] width 120 height 28
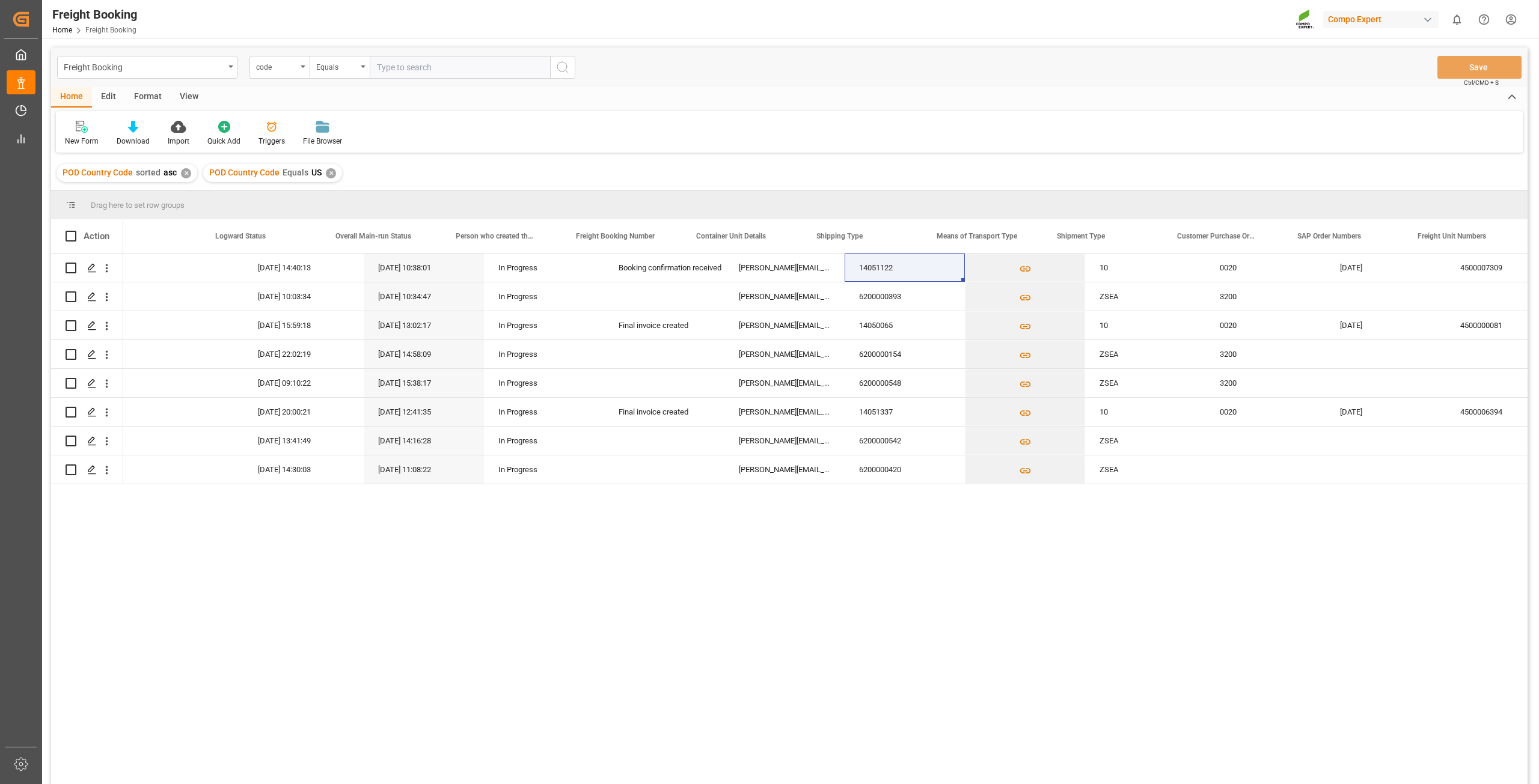
scroll to position [0, 283]
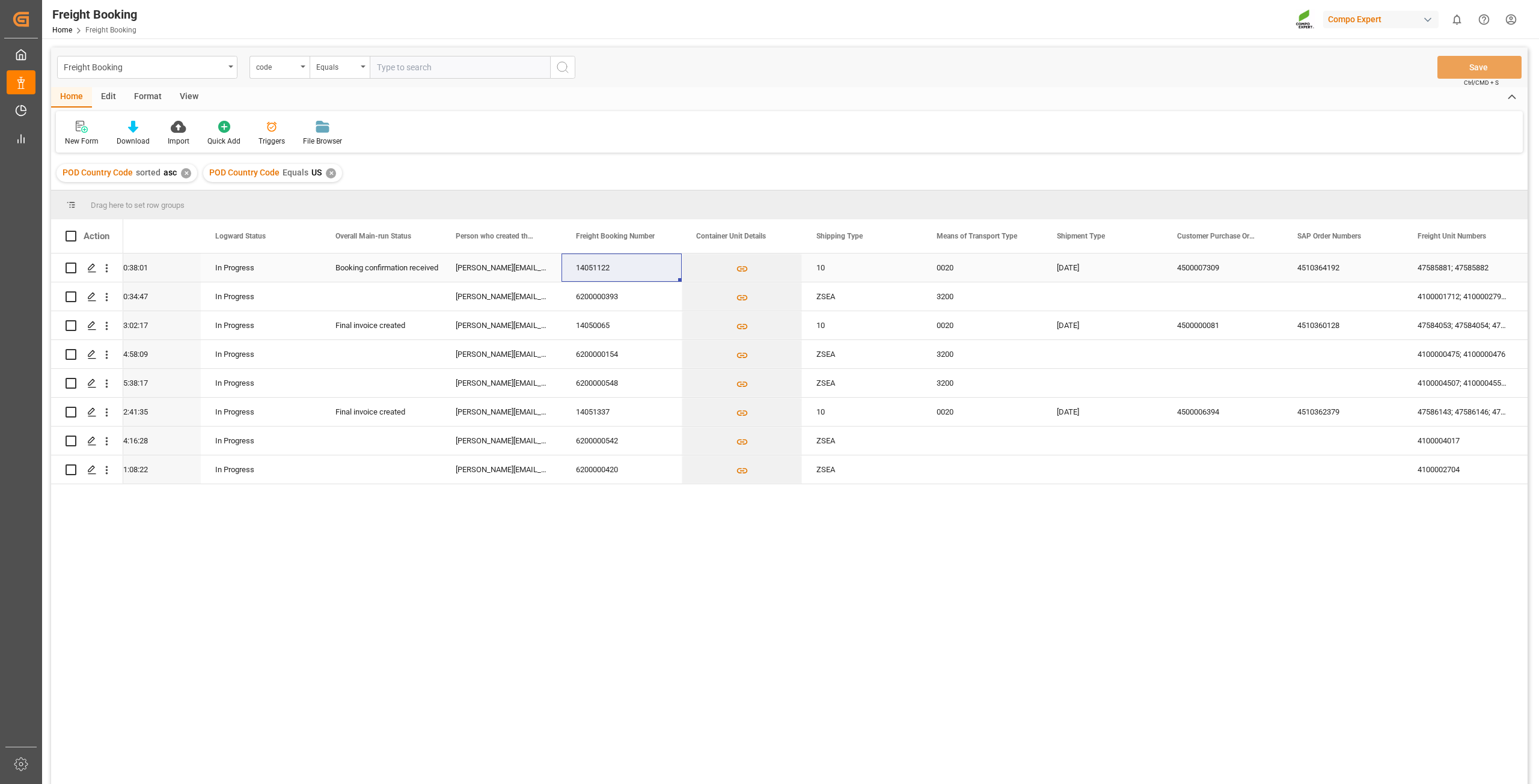
click at [1201, 267] on div "4500007309" at bounding box center [1223, 268] width 120 height 28
click at [1210, 289] on div "Press SPACE to select this row." at bounding box center [1223, 297] width 120 height 28
